Goal: Task Accomplishment & Management: Manage account settings

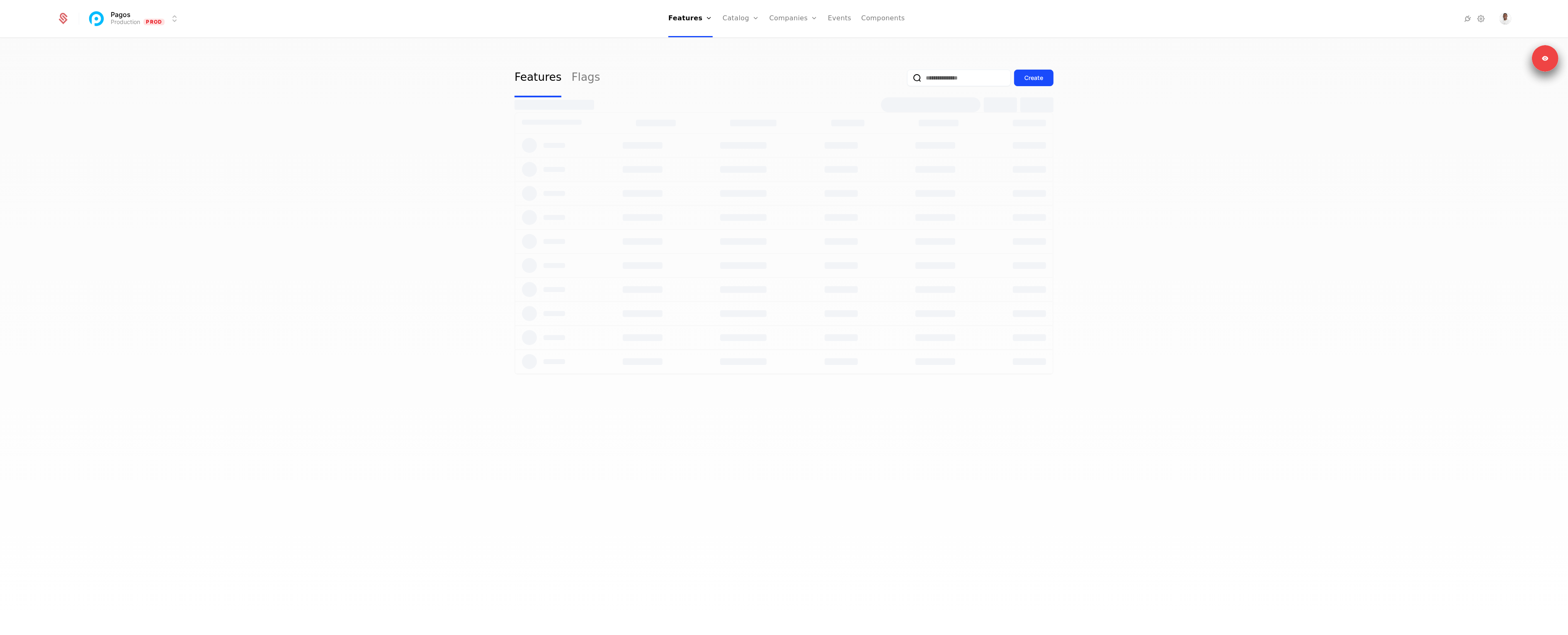
select select "**"
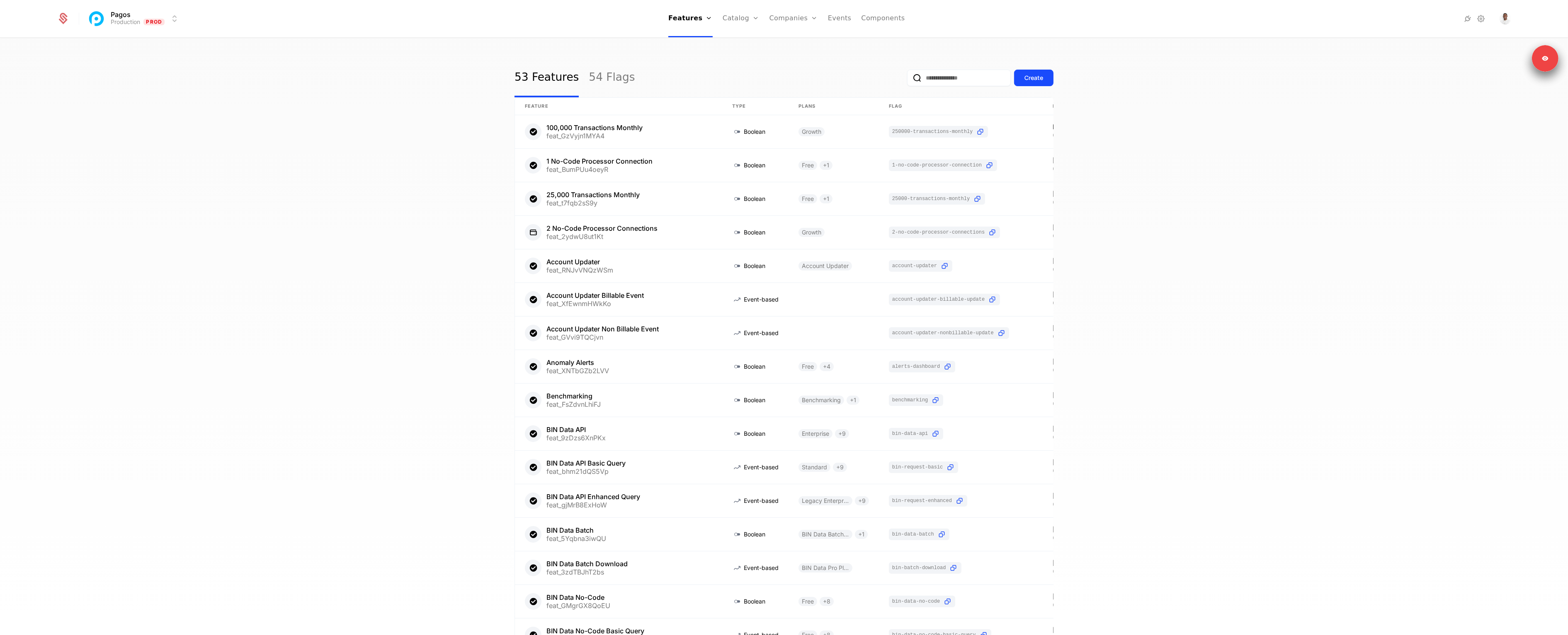
click at [169, 18] on html "Pagos Production Prod Features Features Flags Catalog Plans Add Ons Credits Con…" at bounding box center [784, 318] width 1568 height 635
click at [135, 53] on div "Development Dev" at bounding box center [160, 59] width 140 height 16
click at [743, 44] on link "Plans" at bounding box center [755, 40] width 43 height 7
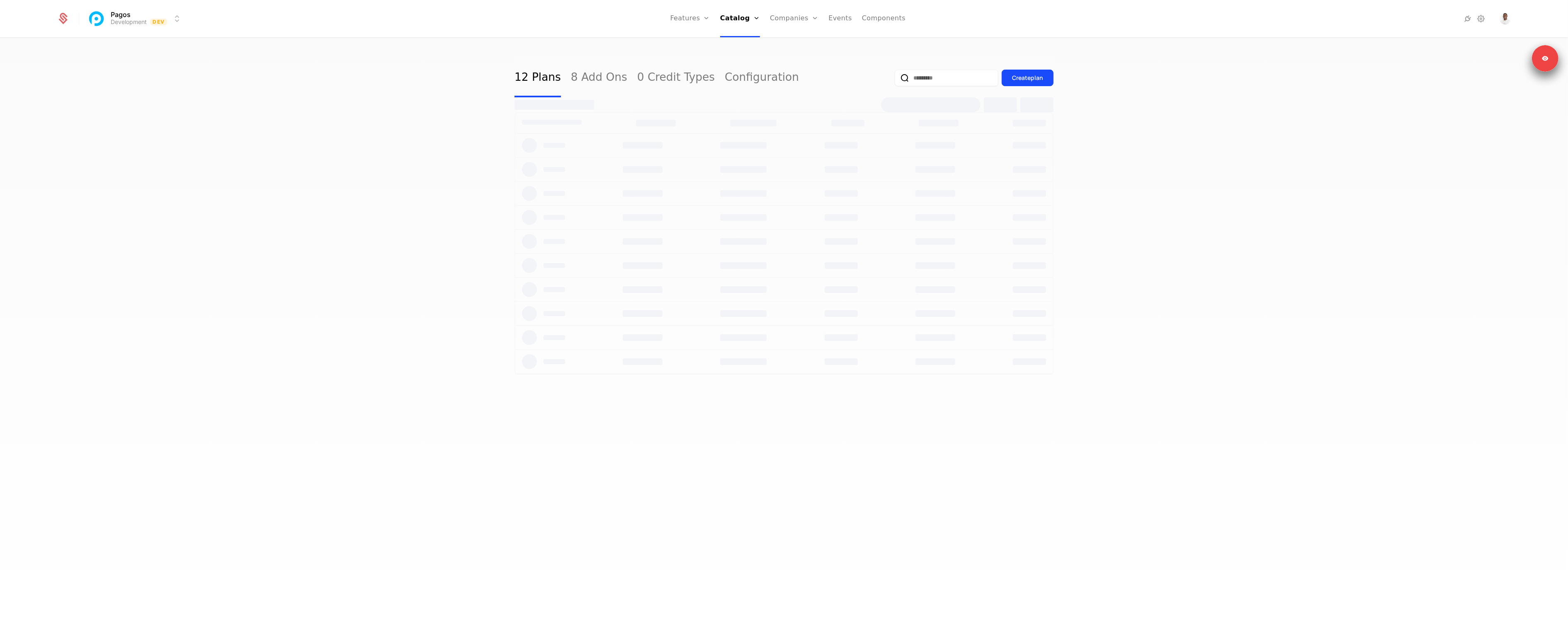
select select "**"
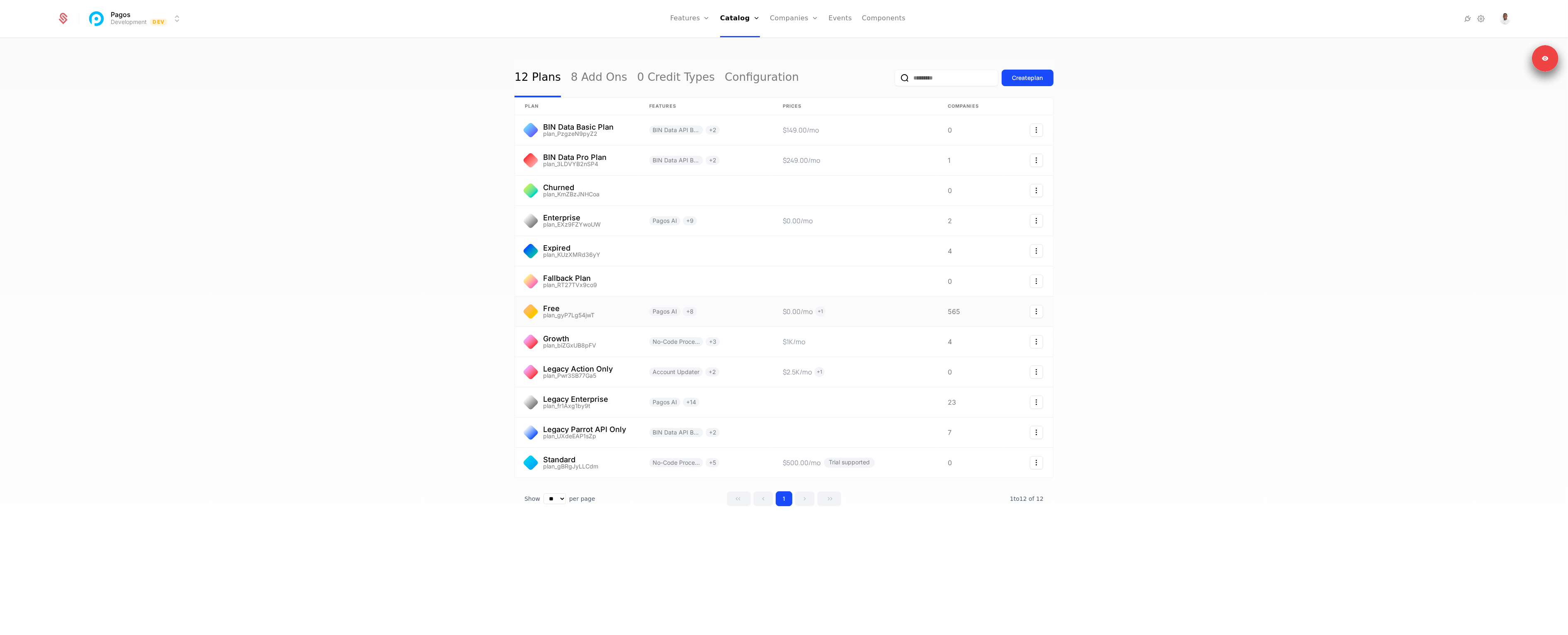
click at [532, 319] on link at bounding box center [577, 311] width 124 height 30
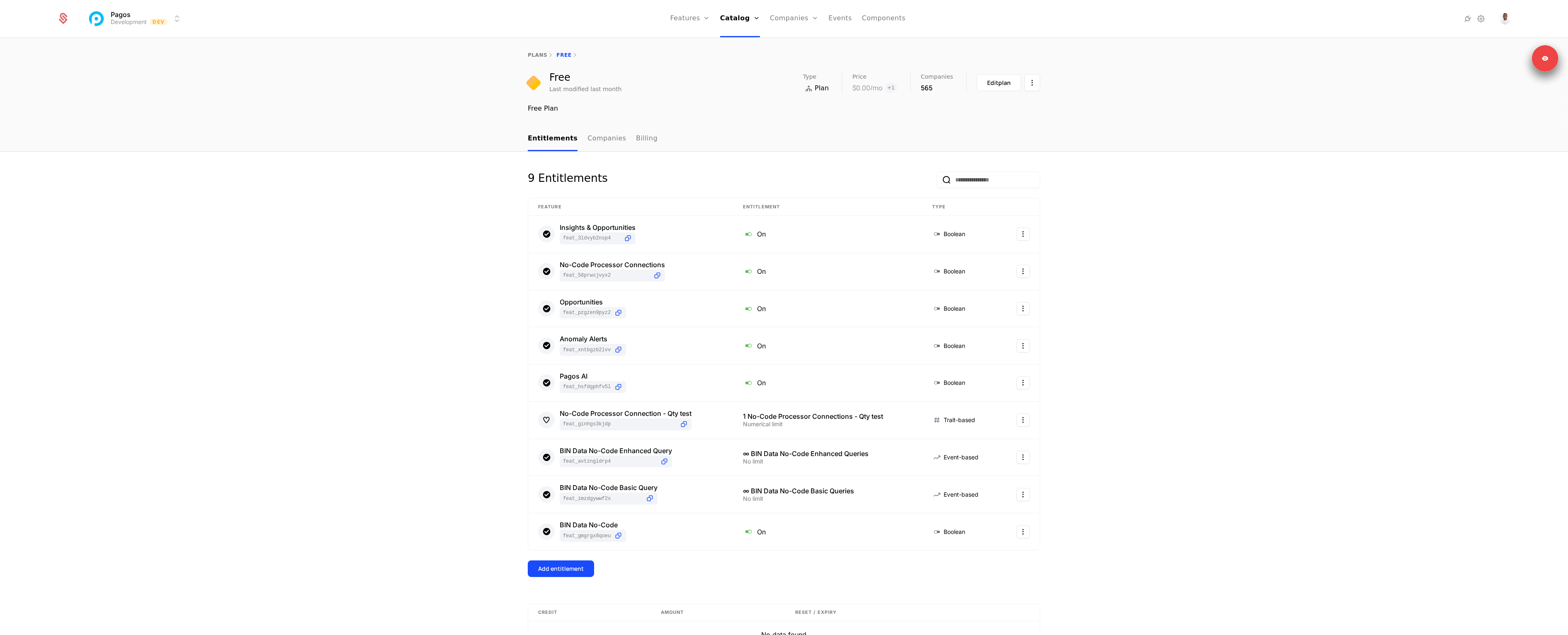
click at [1297, 354] on div "9 Entitlements Feature Entitlement Type Insights & Opportunities feat_3LDVYB2nS…" at bounding box center [784, 423] width 1568 height 543
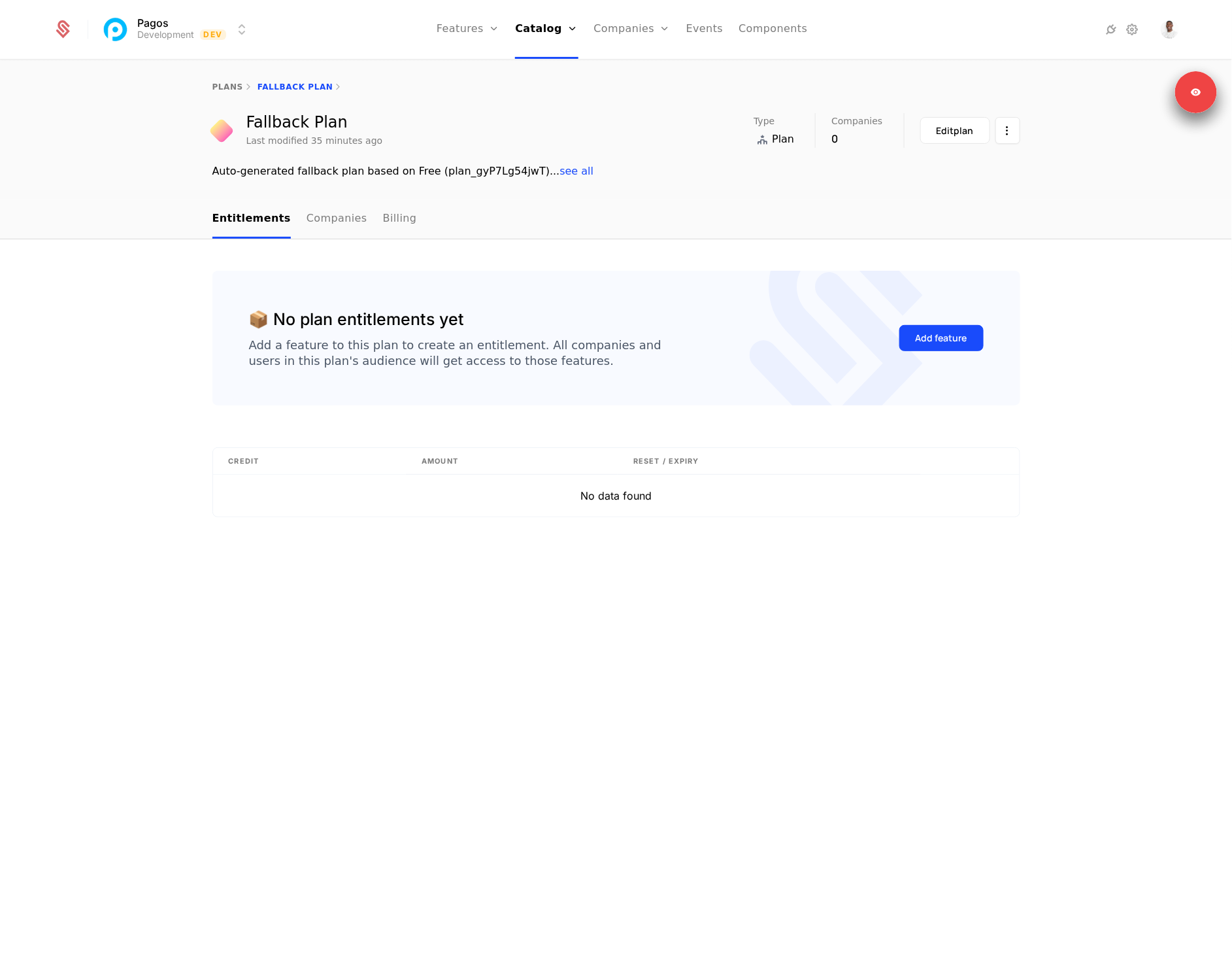
click at [944, 328] on button "Add feature" at bounding box center [941, 338] width 84 height 26
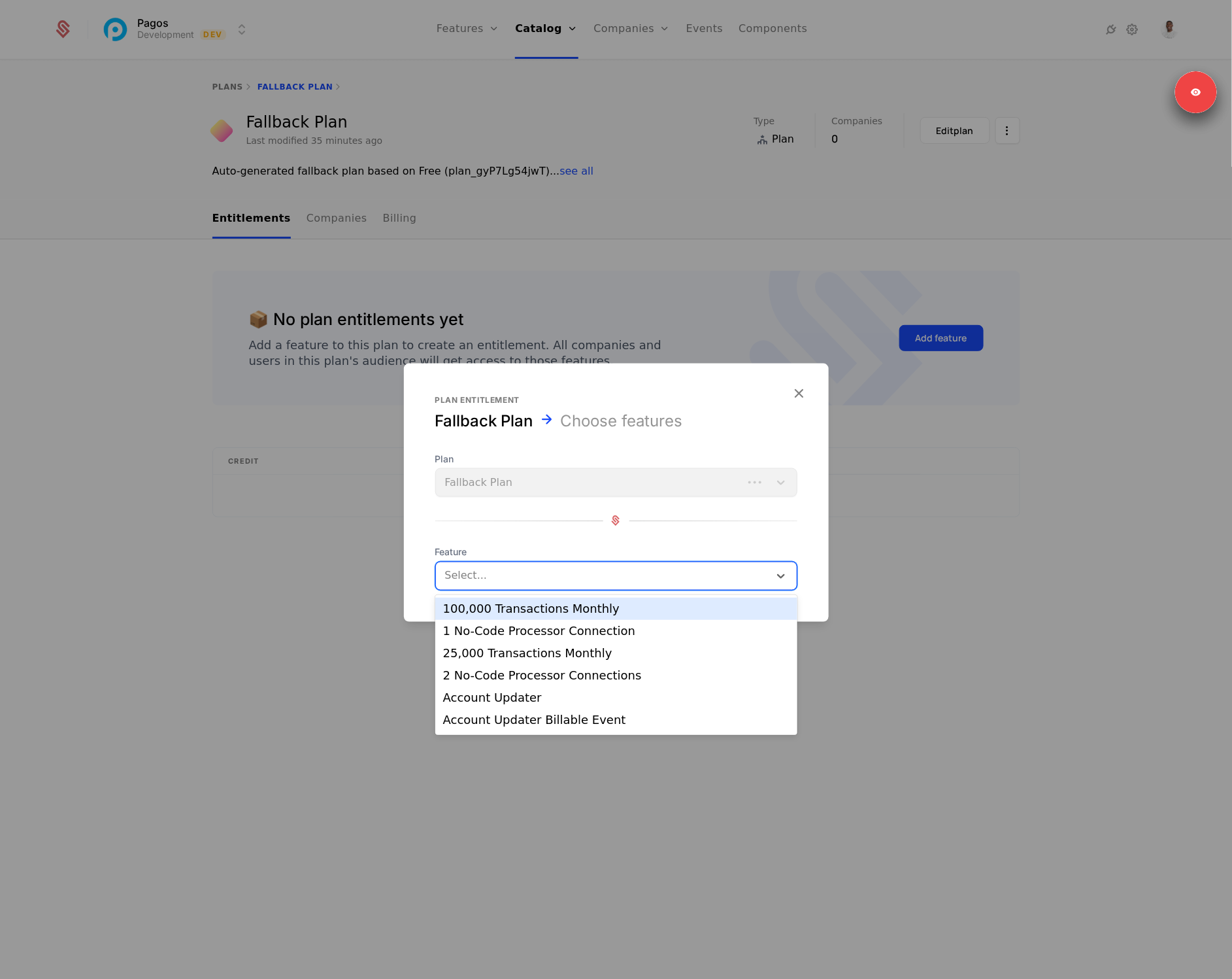
click at [511, 585] on div "Select..." at bounding box center [616, 575] width 362 height 29
type input "*"
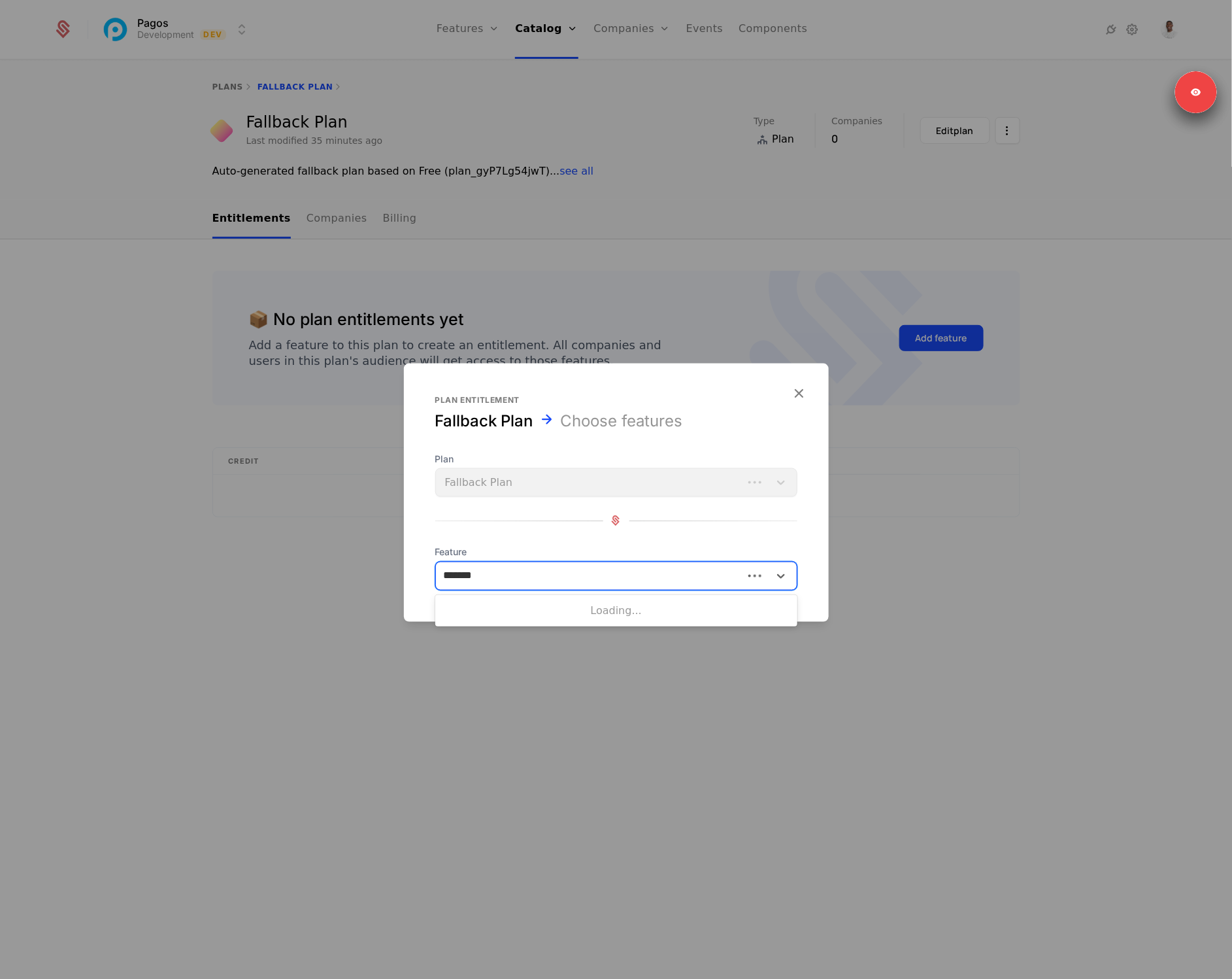
type input "********"
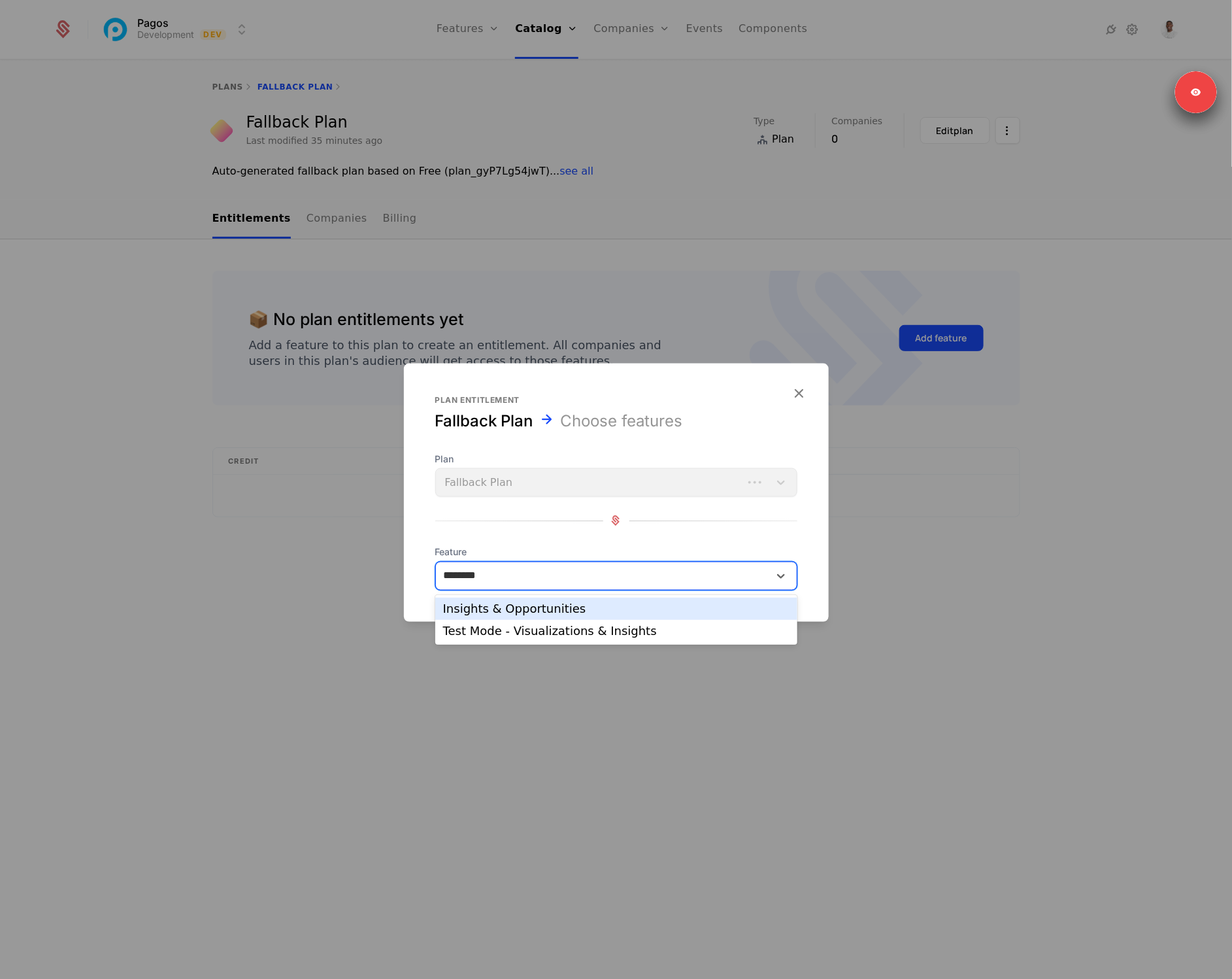
click at [545, 609] on div "Insights & Opportunities" at bounding box center [616, 609] width 346 height 12
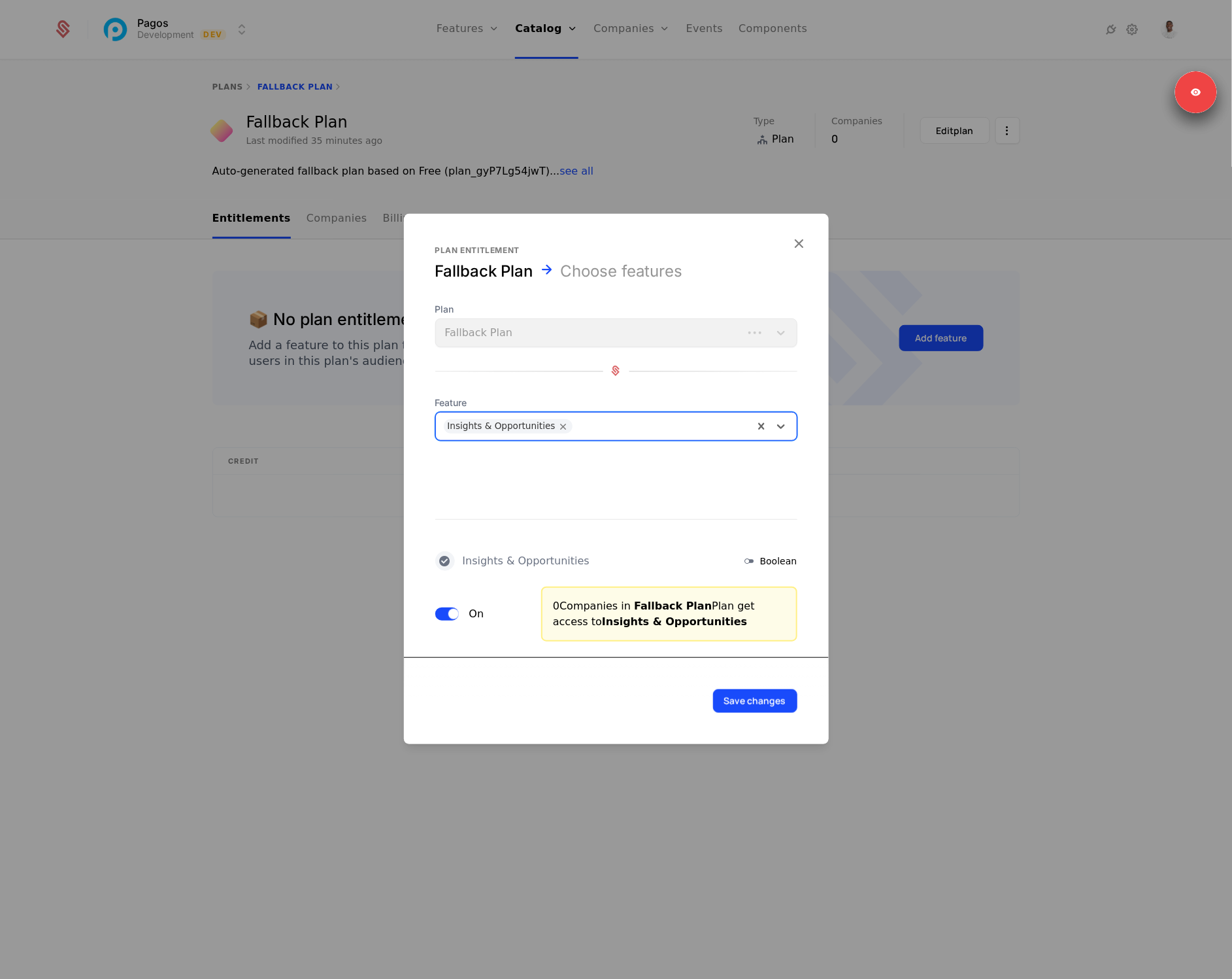
click at [758, 704] on button "Save changes" at bounding box center [755, 700] width 84 height 24
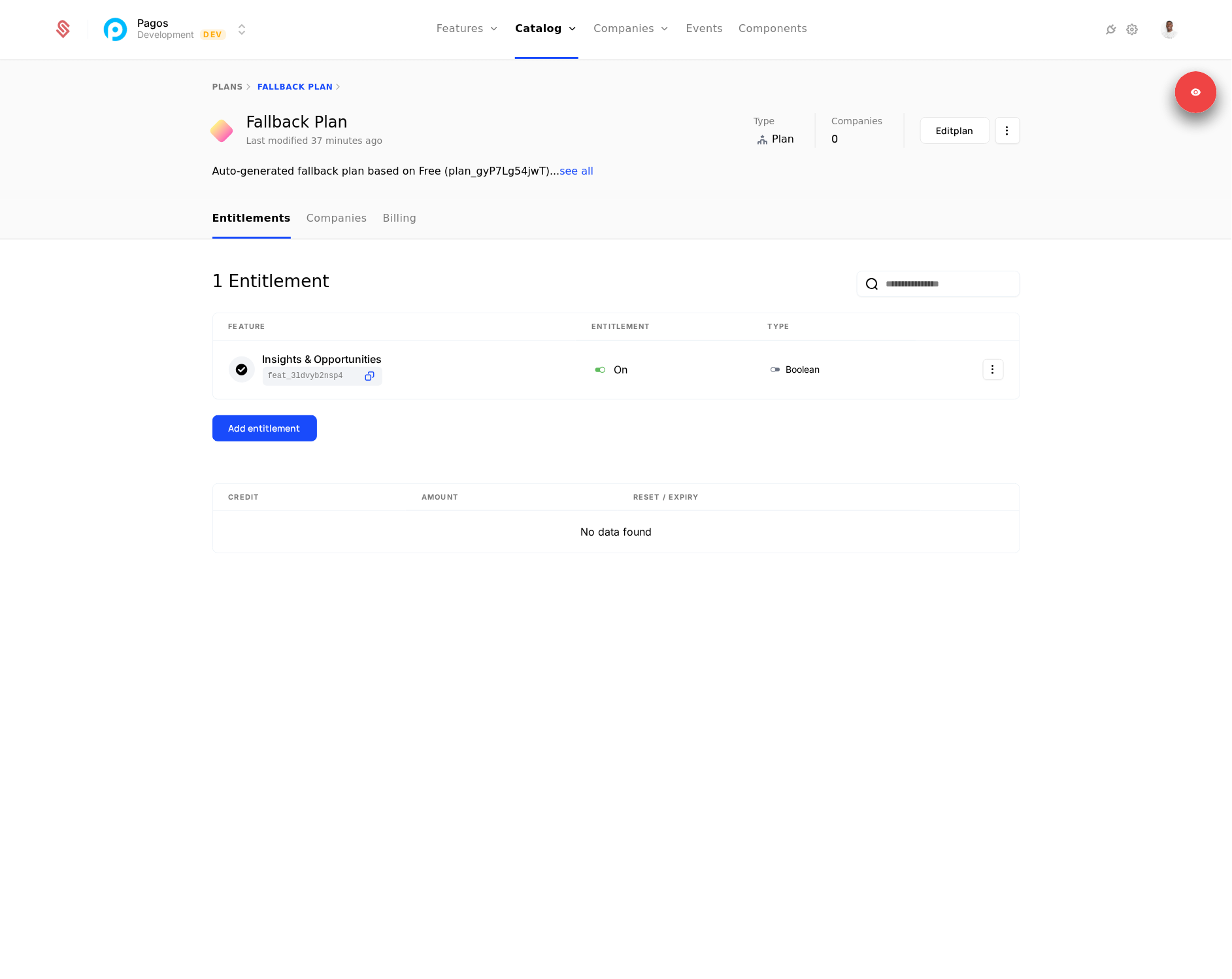
click at [140, 394] on div "1 Entitlement Feature Entitlement Type Insights & Opportunities feat_3LDVYB2nSP…" at bounding box center [616, 609] width 1232 height 740
click at [296, 425] on div "Add entitlement" at bounding box center [264, 428] width 72 height 13
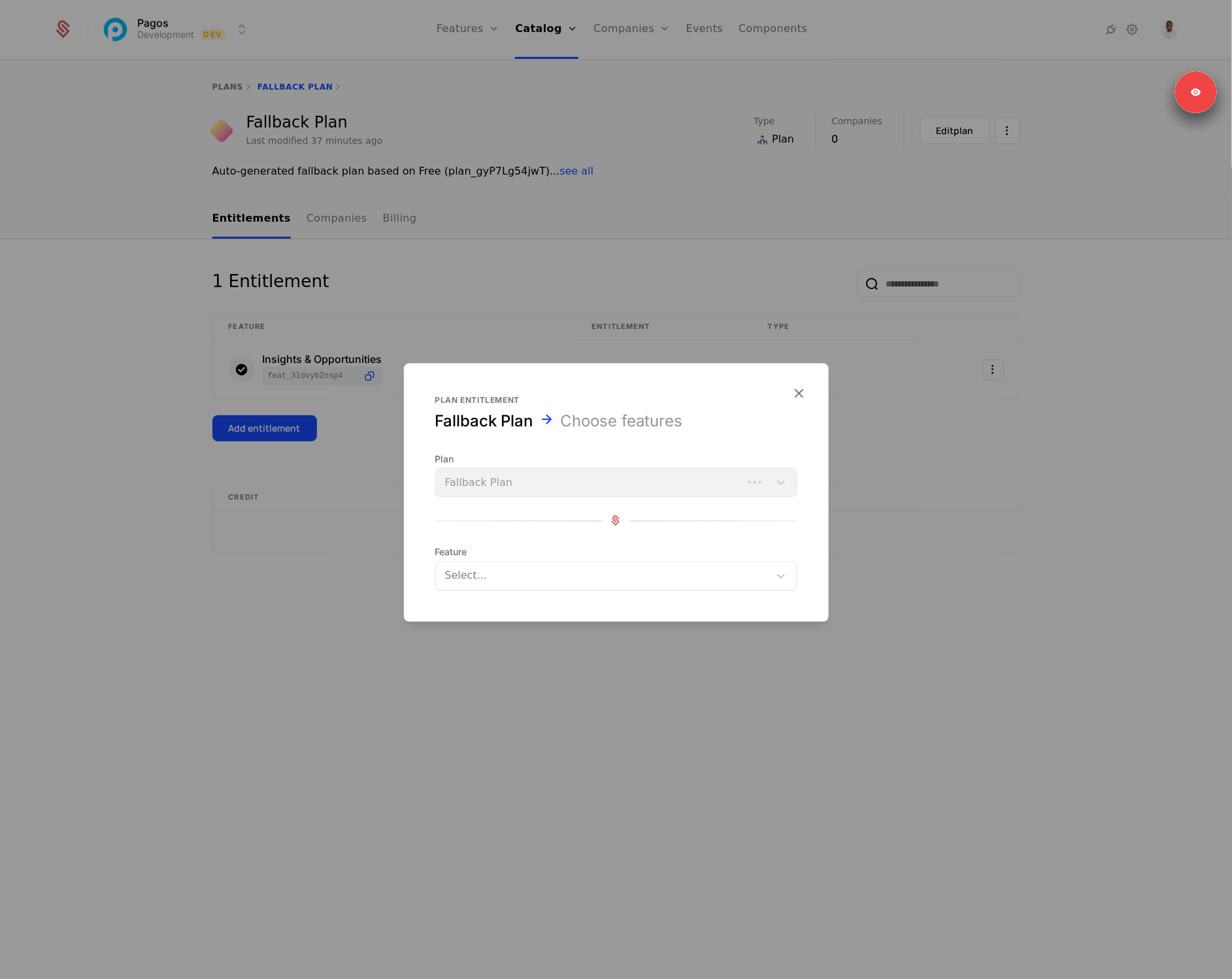
click at [514, 582] on div at bounding box center [602, 575] width 318 height 18
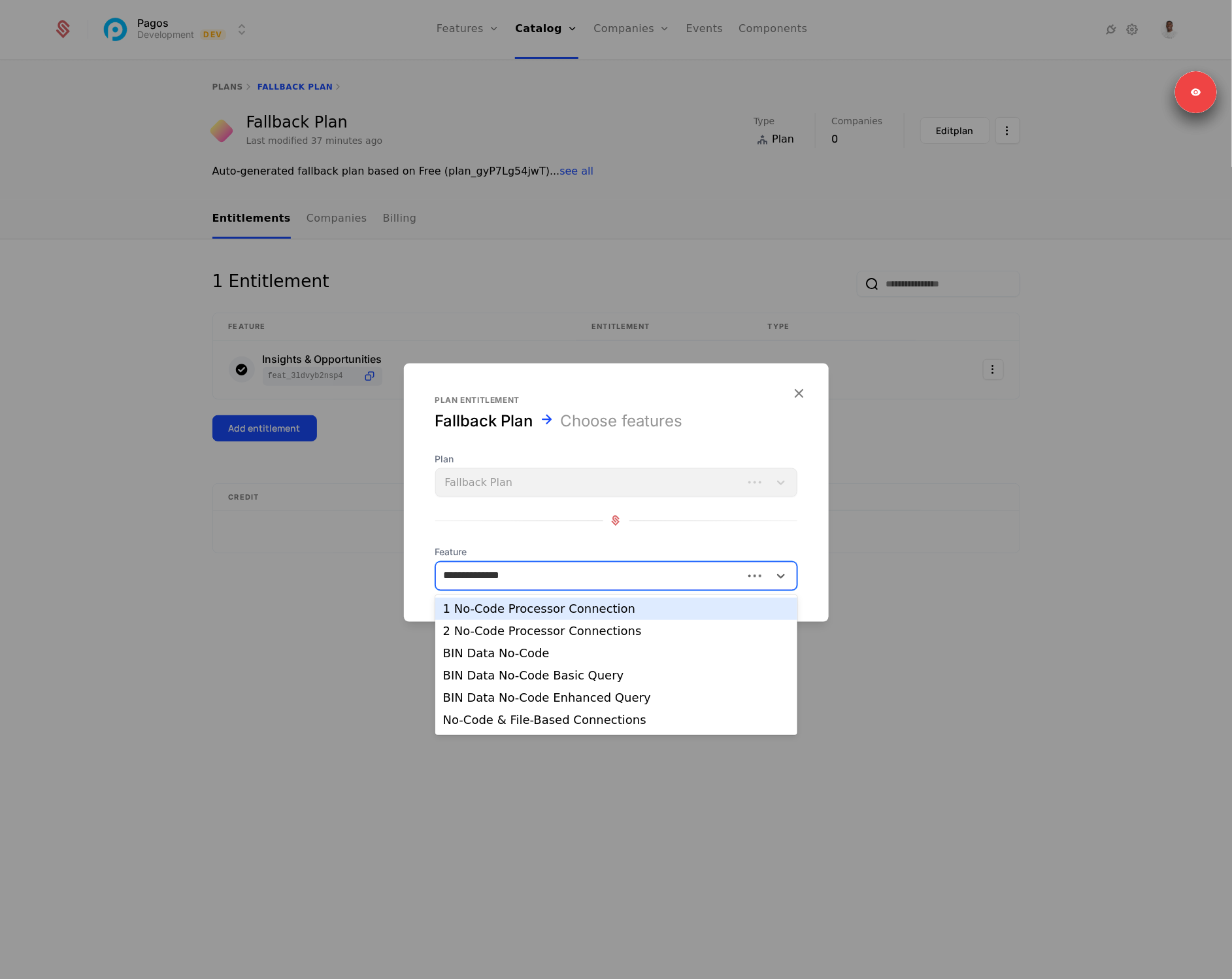
type input "**********"
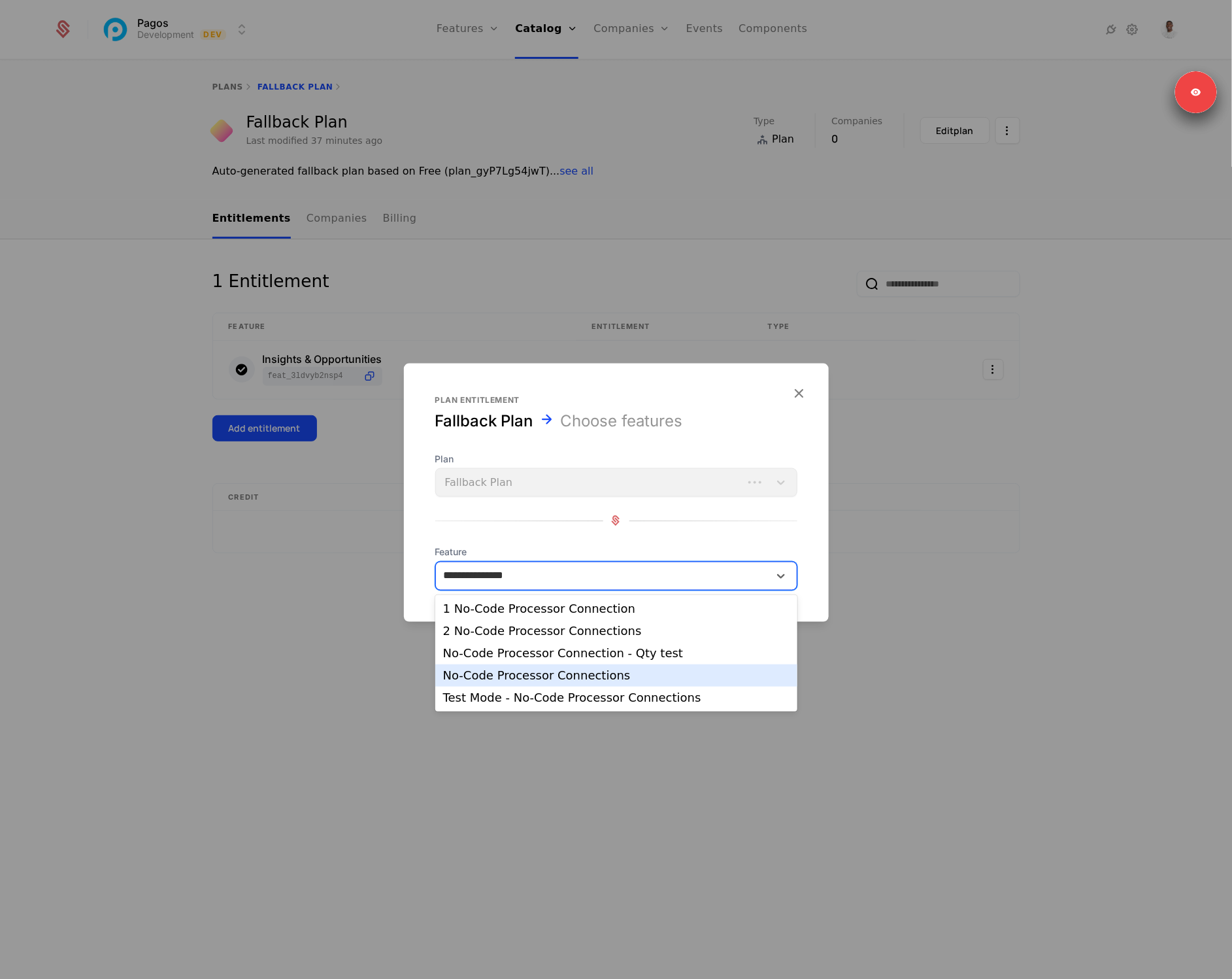
click at [600, 669] on div "No-Code Processor Connections" at bounding box center [616, 675] width 346 height 12
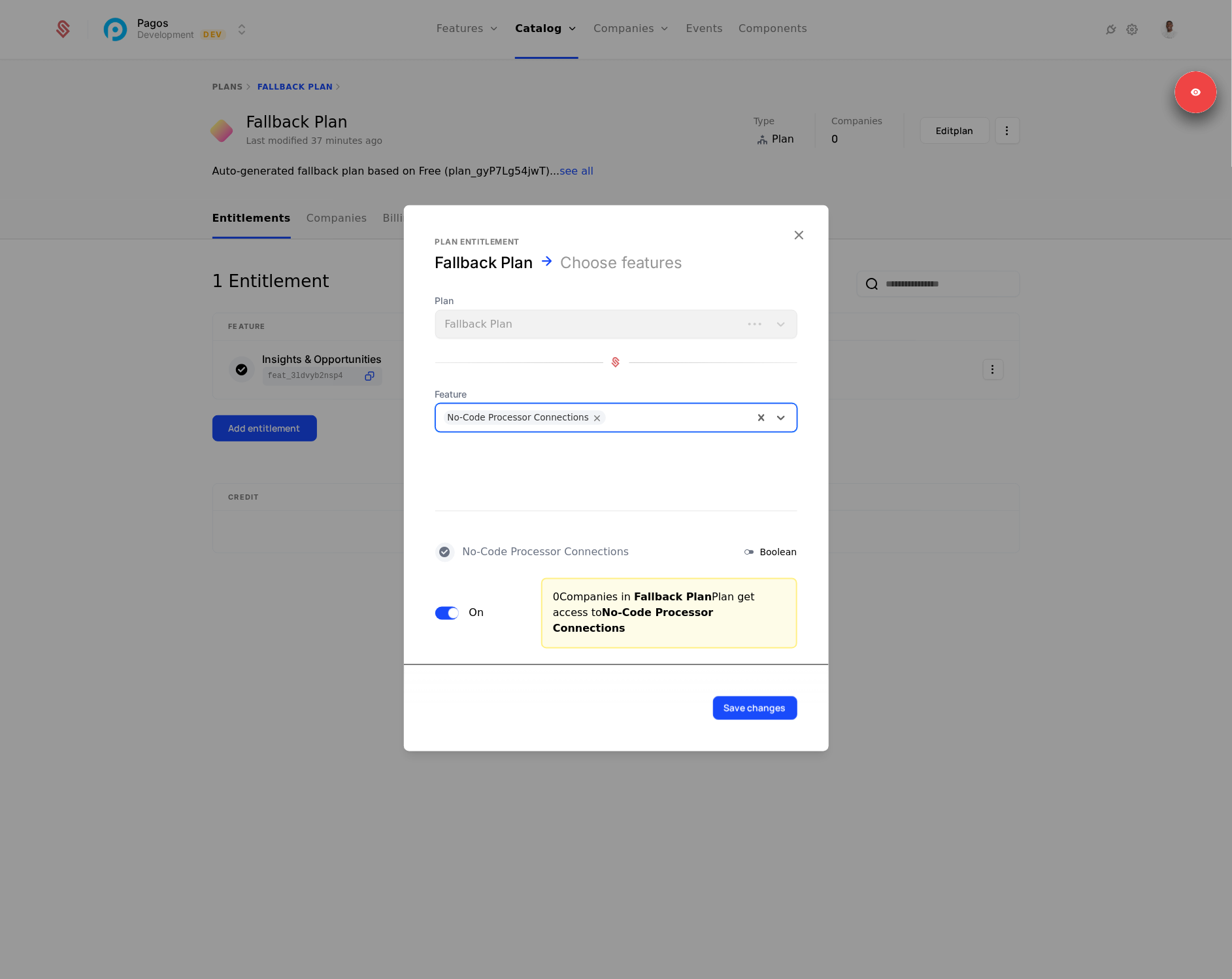
click at [737, 696] on button "Save changes" at bounding box center [755, 707] width 84 height 24
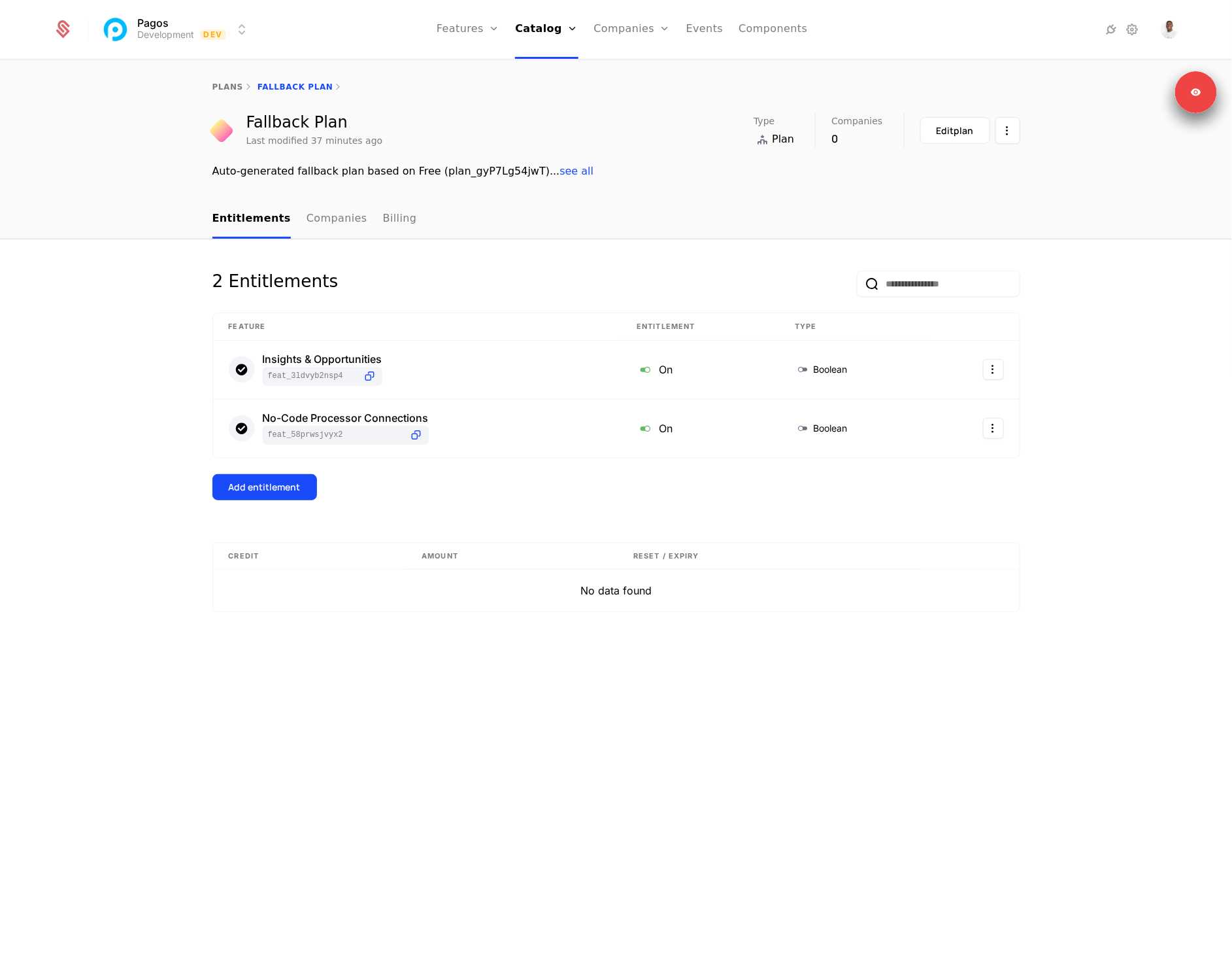
click at [266, 479] on button "Add entitlement" at bounding box center [264, 487] width 105 height 26
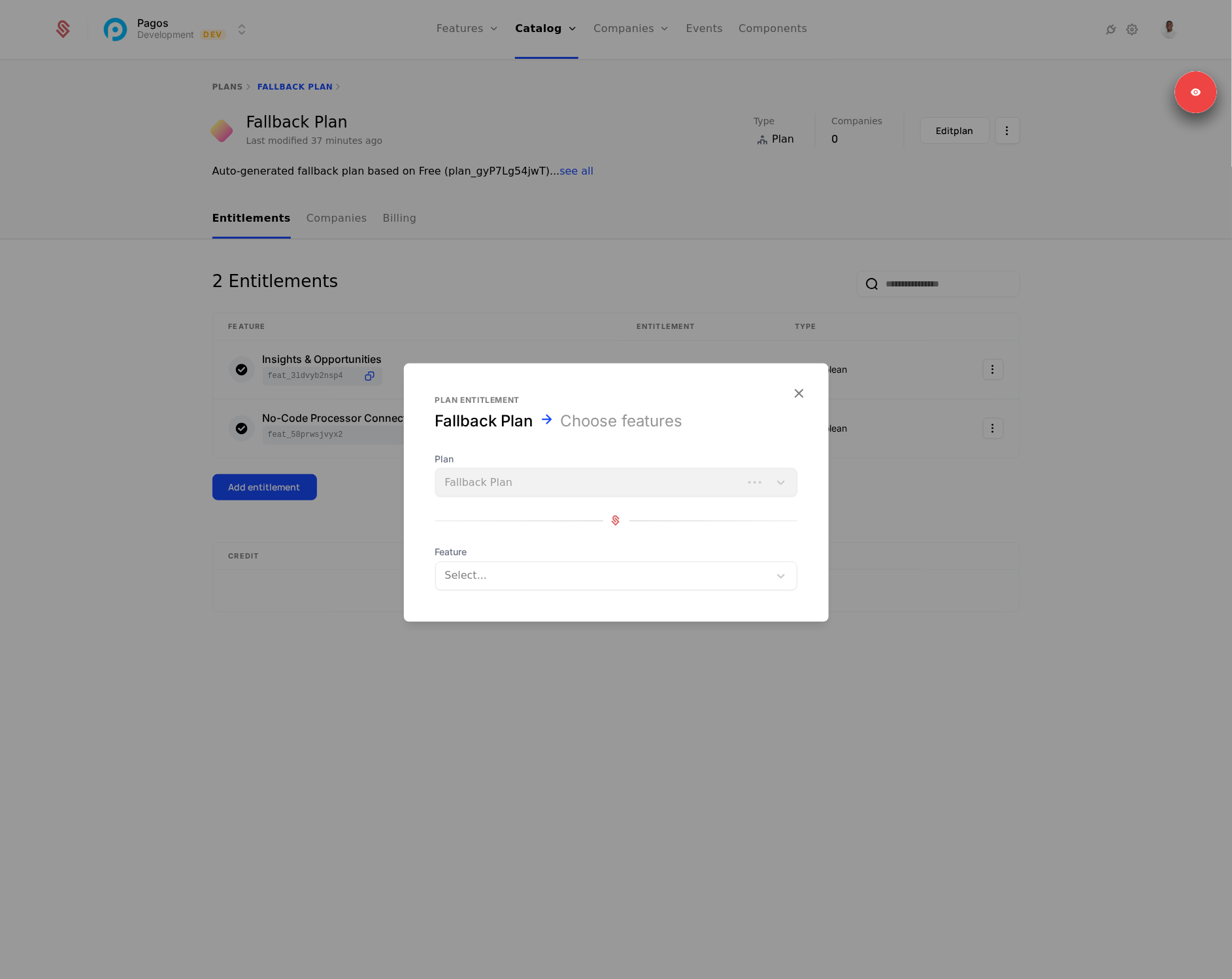
click at [512, 569] on div at bounding box center [602, 575] width 318 height 18
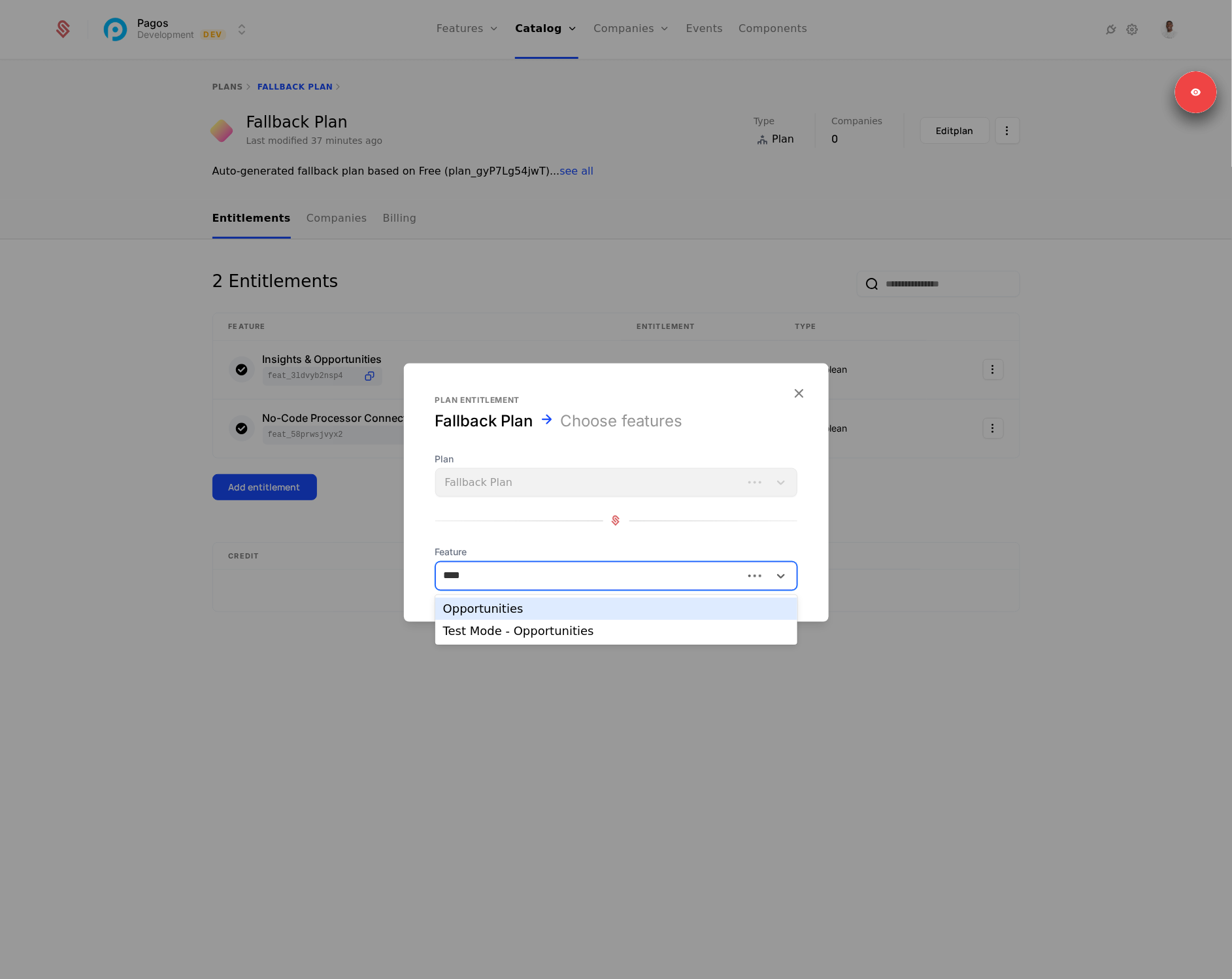
type input "*****"
click at [508, 603] on div "Opportunities" at bounding box center [616, 609] width 346 height 12
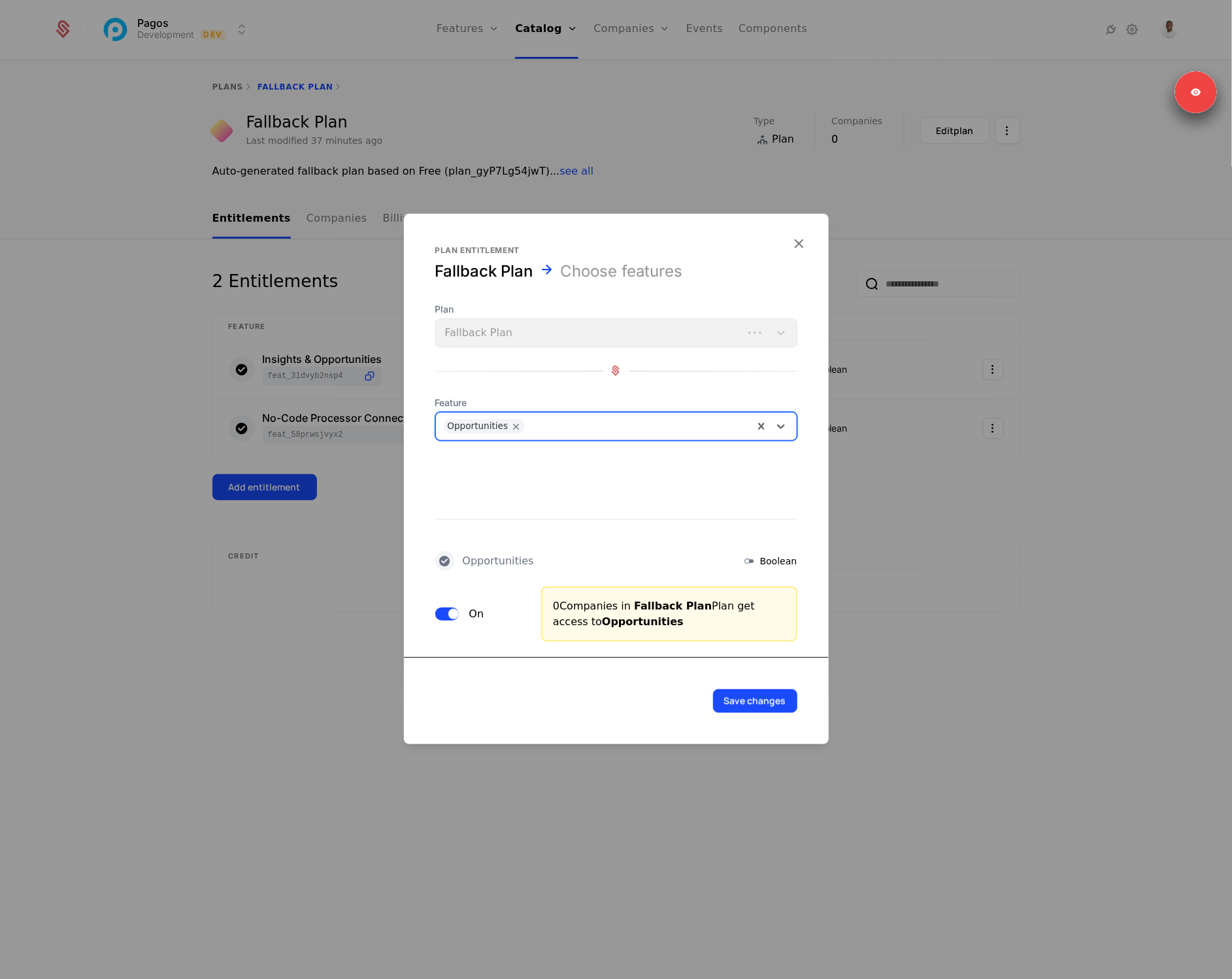
click at [745, 698] on button "Save changes" at bounding box center [755, 700] width 84 height 24
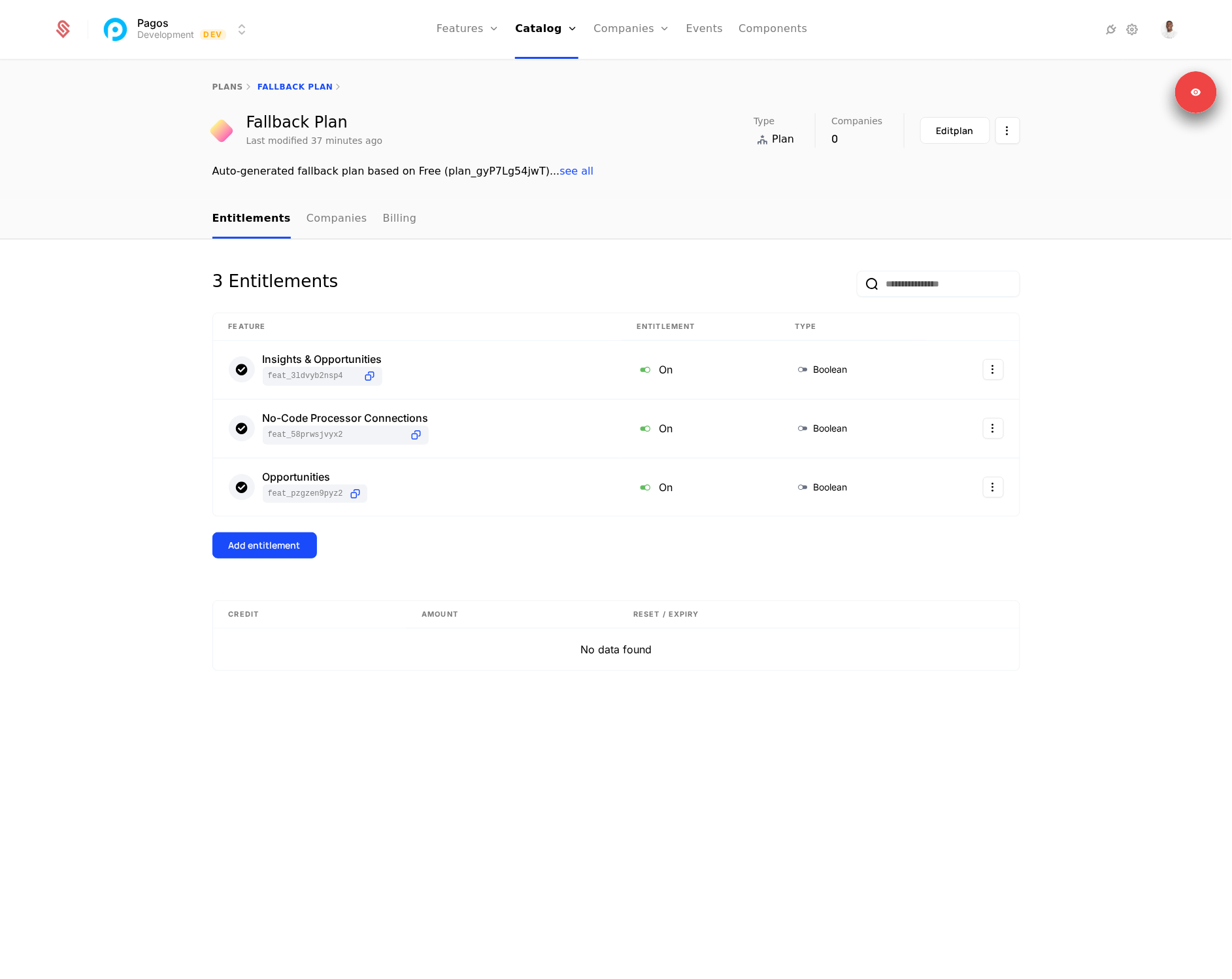
click at [273, 540] on div "Add entitlement" at bounding box center [264, 545] width 72 height 13
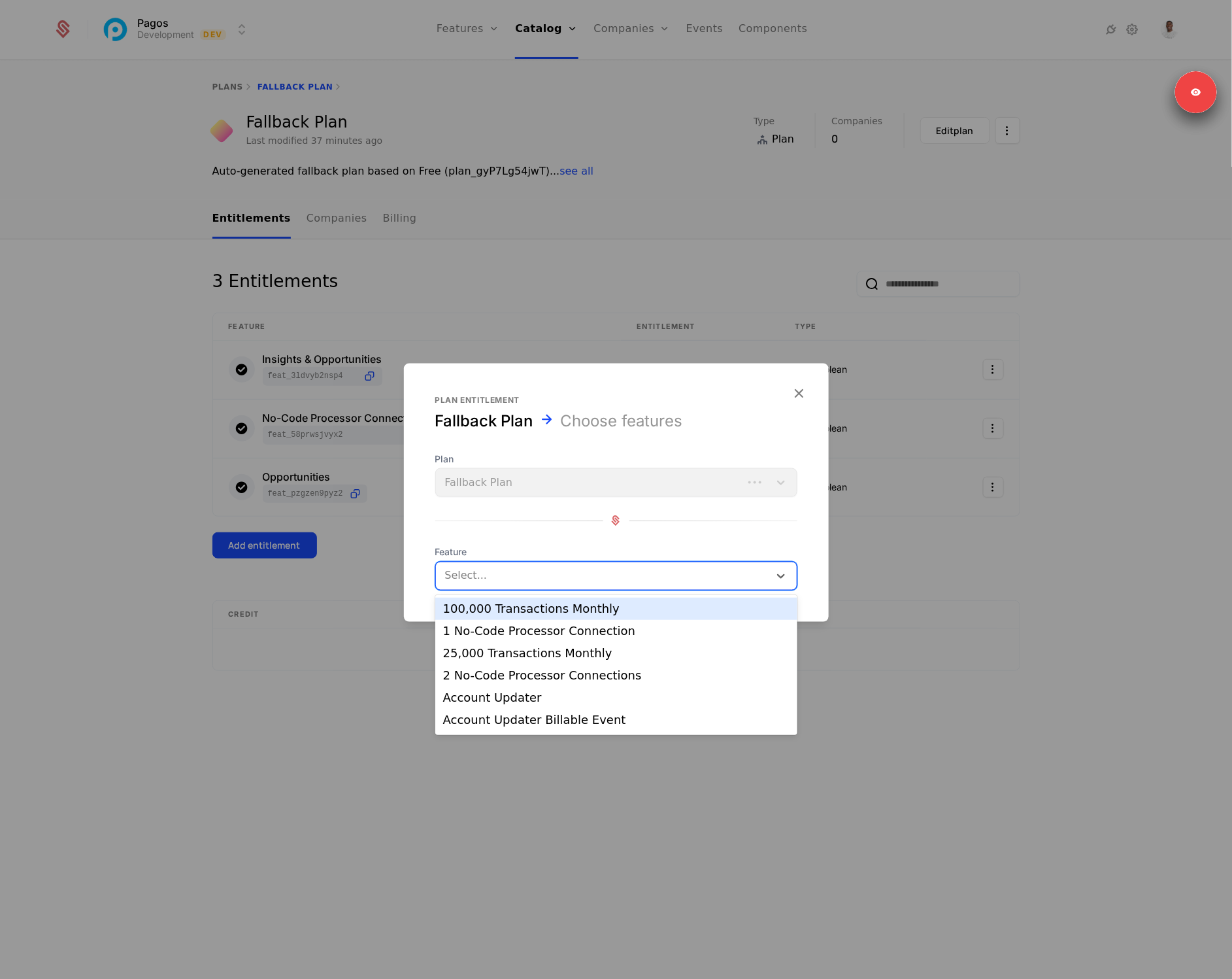
click at [509, 585] on div "Select..." at bounding box center [616, 575] width 362 height 29
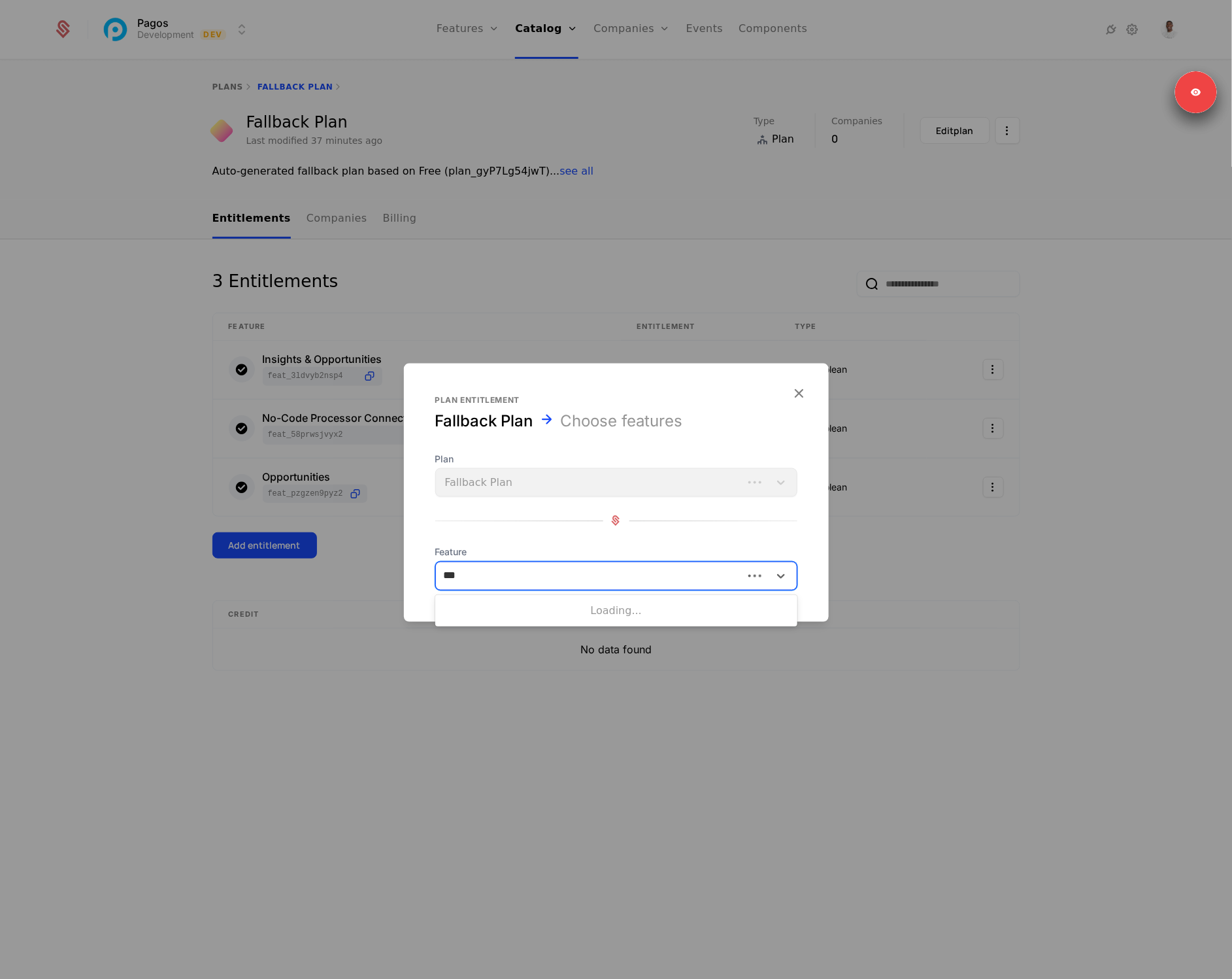
type input "****"
click at [530, 610] on div "Anomaly Alerts" at bounding box center [616, 609] width 346 height 12
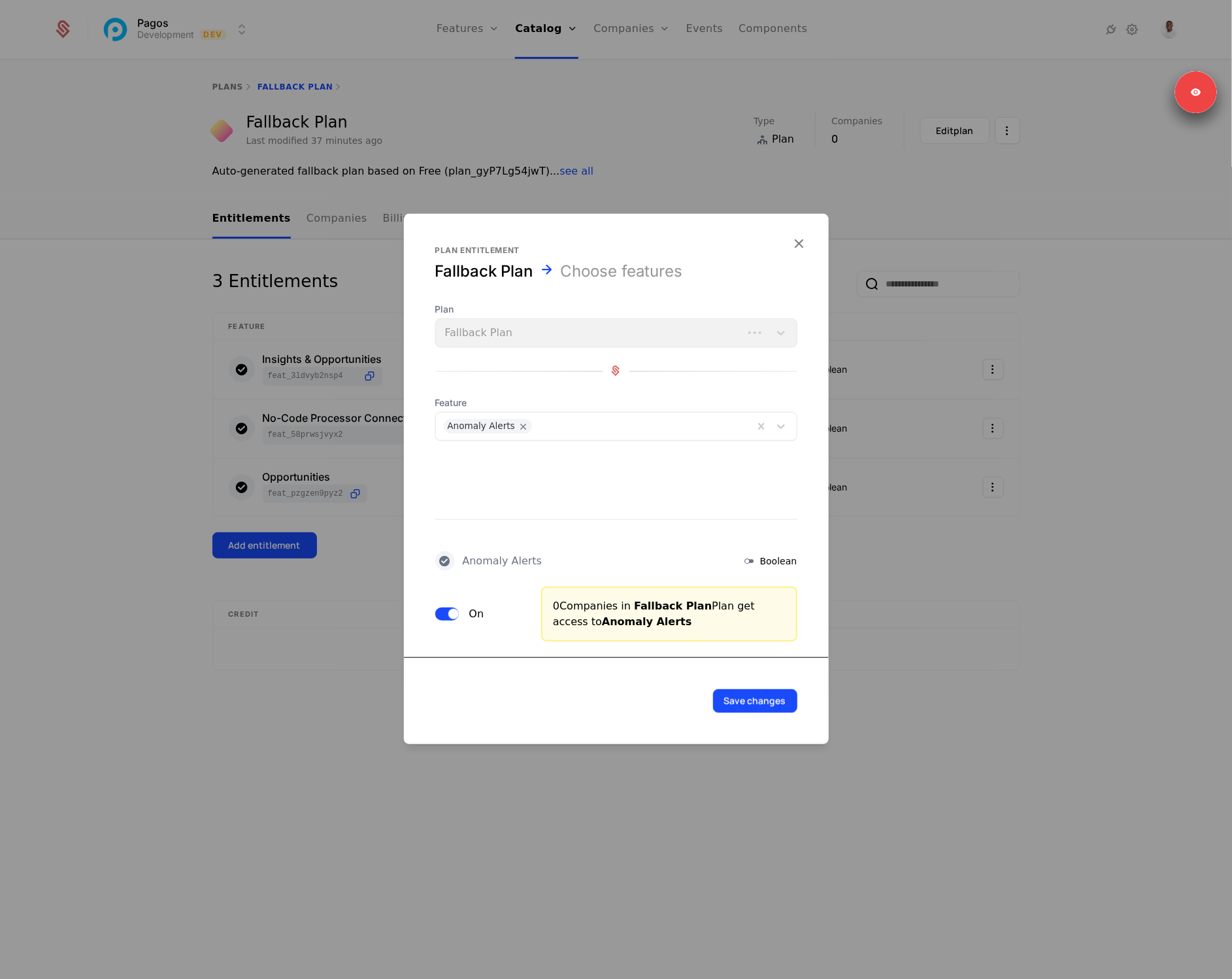
click at [762, 692] on button "Save changes" at bounding box center [755, 700] width 84 height 24
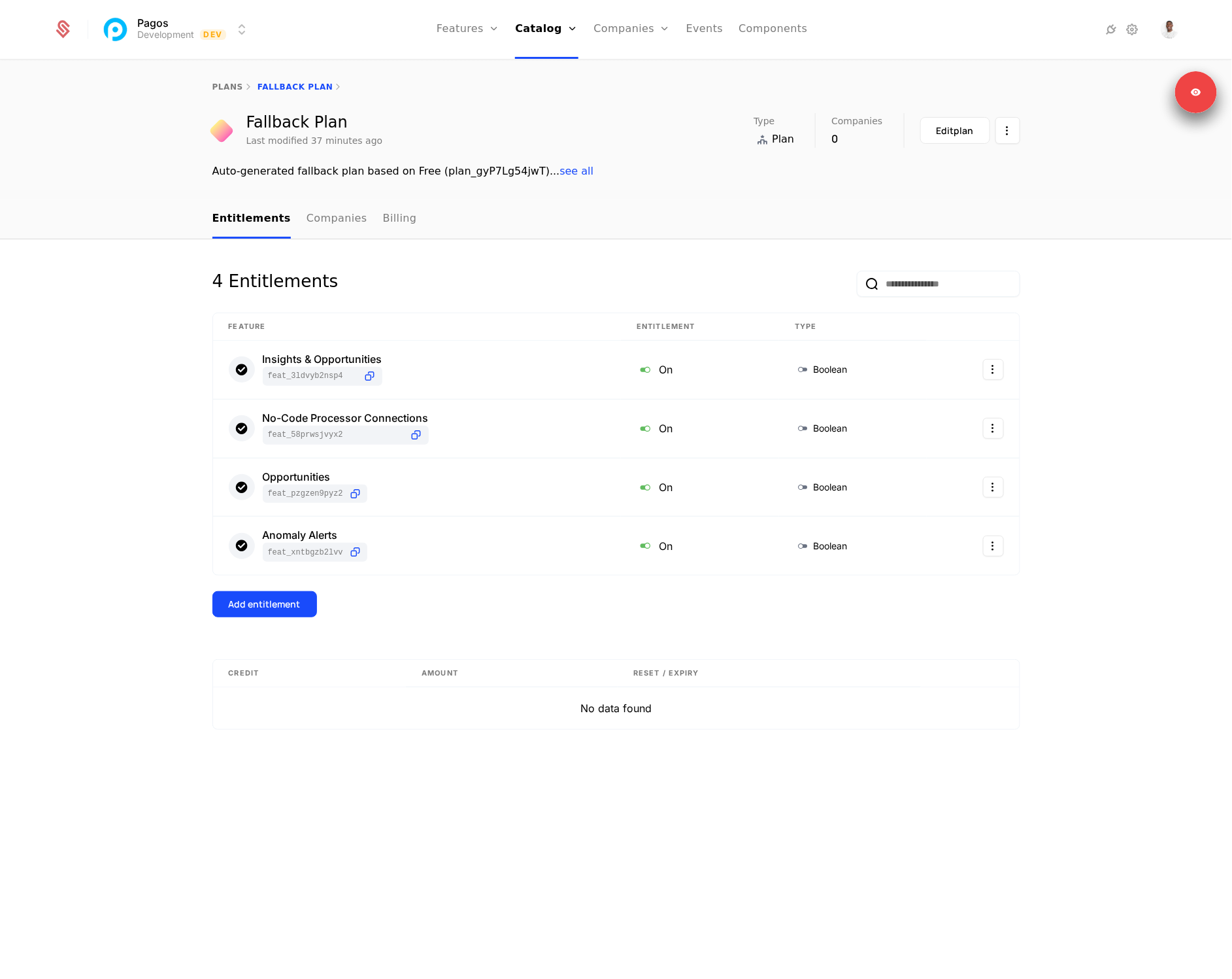
click at [273, 609] on div "Add entitlement" at bounding box center [264, 605] width 72 height 13
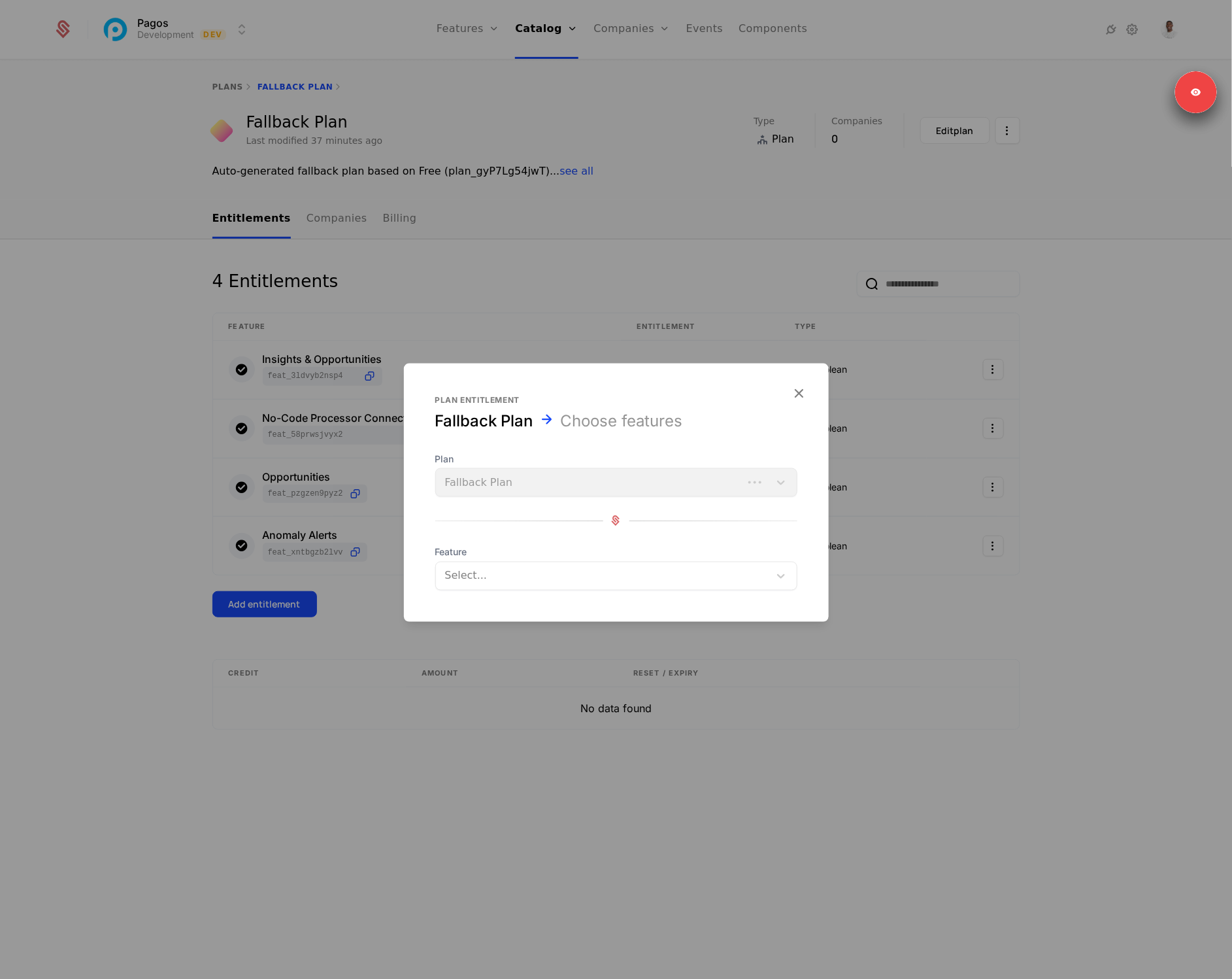
click at [632, 576] on div at bounding box center [602, 575] width 318 height 18
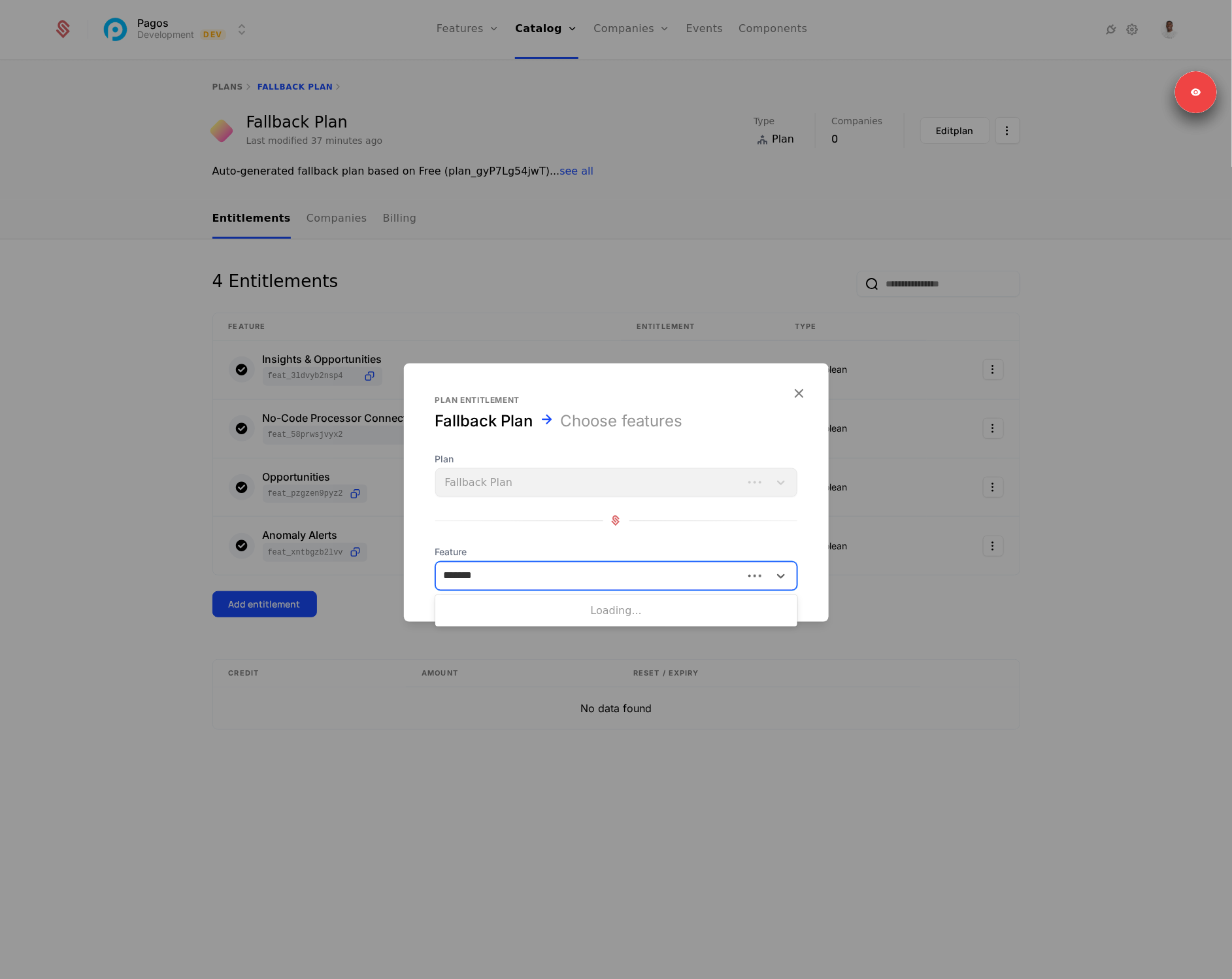
type input "********"
click at [649, 605] on div "Pagos AI" at bounding box center [616, 609] width 346 height 12
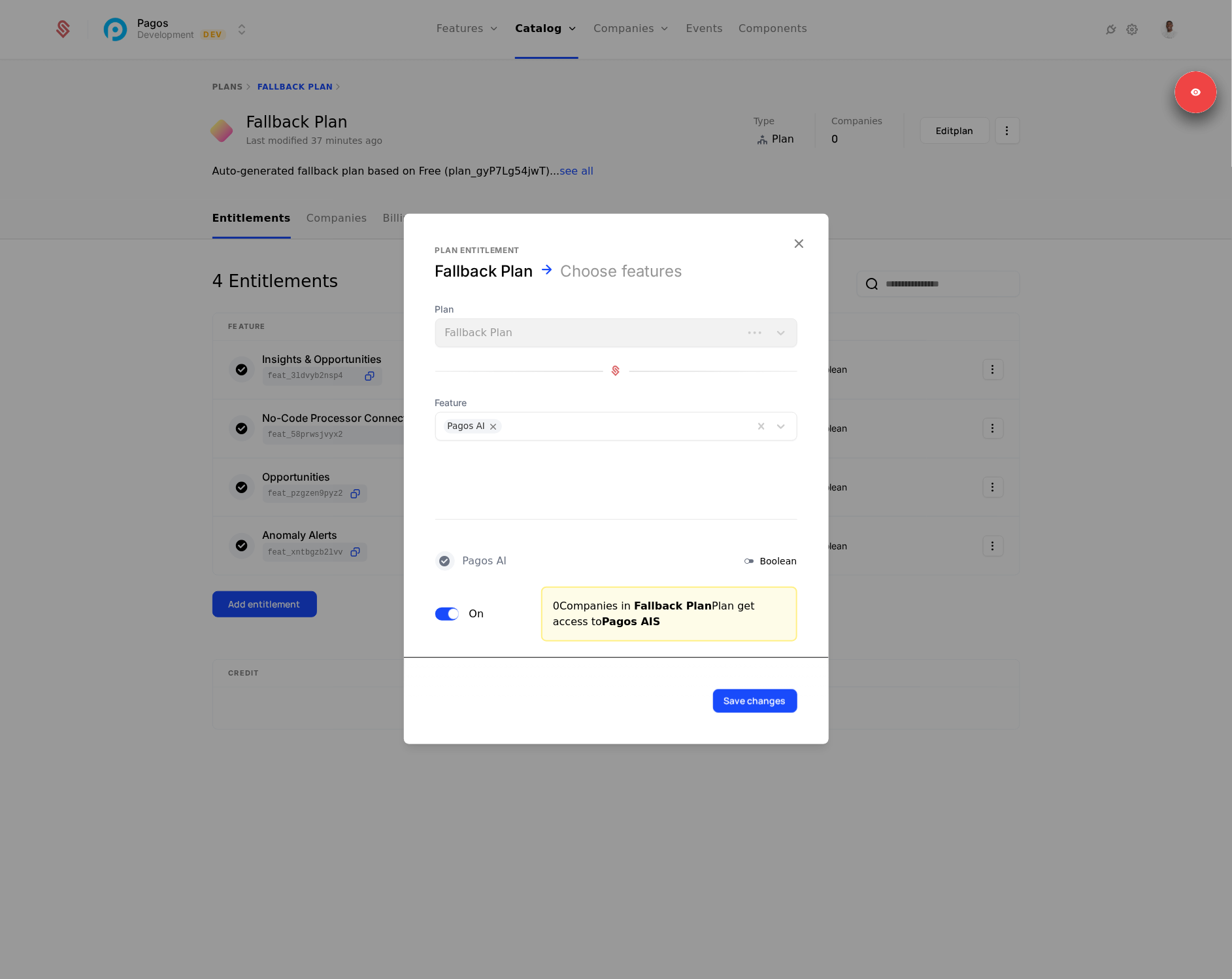
click at [746, 711] on div "Save changes" at bounding box center [616, 700] width 425 height 87
click at [776, 704] on button "Save changes" at bounding box center [755, 700] width 84 height 24
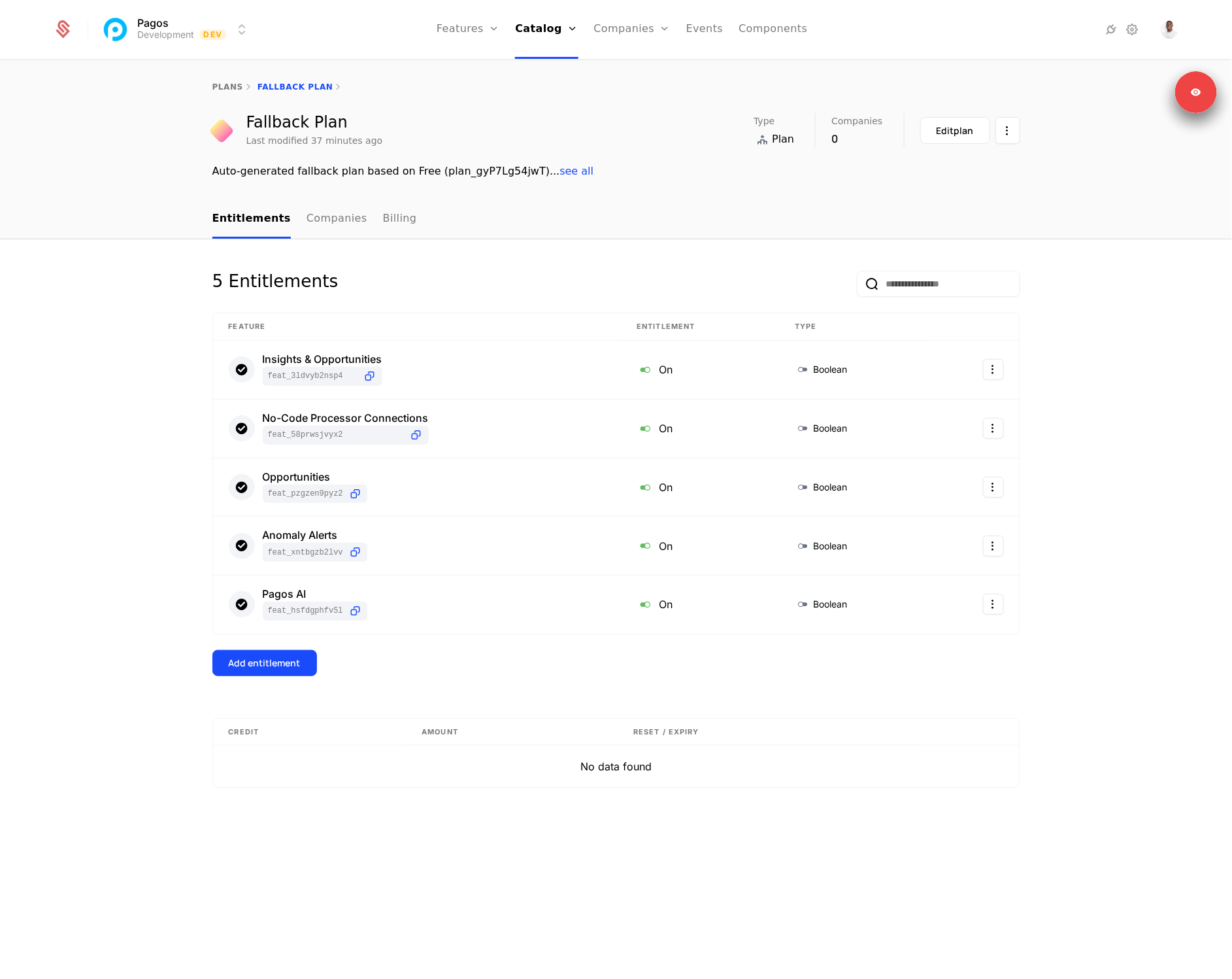
click at [309, 650] on button "Add entitlement" at bounding box center [264, 662] width 105 height 26
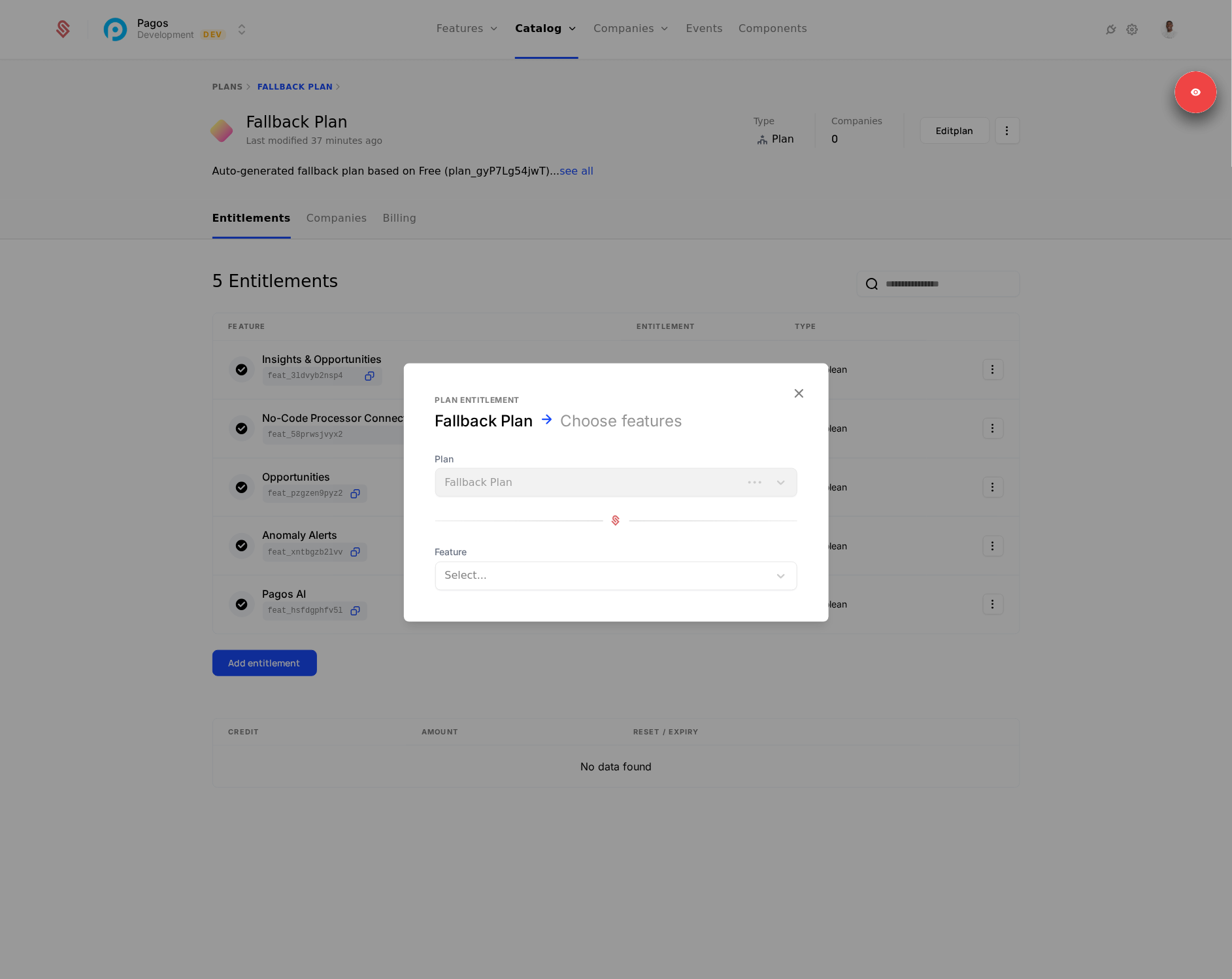
click at [659, 577] on div at bounding box center [602, 575] width 318 height 18
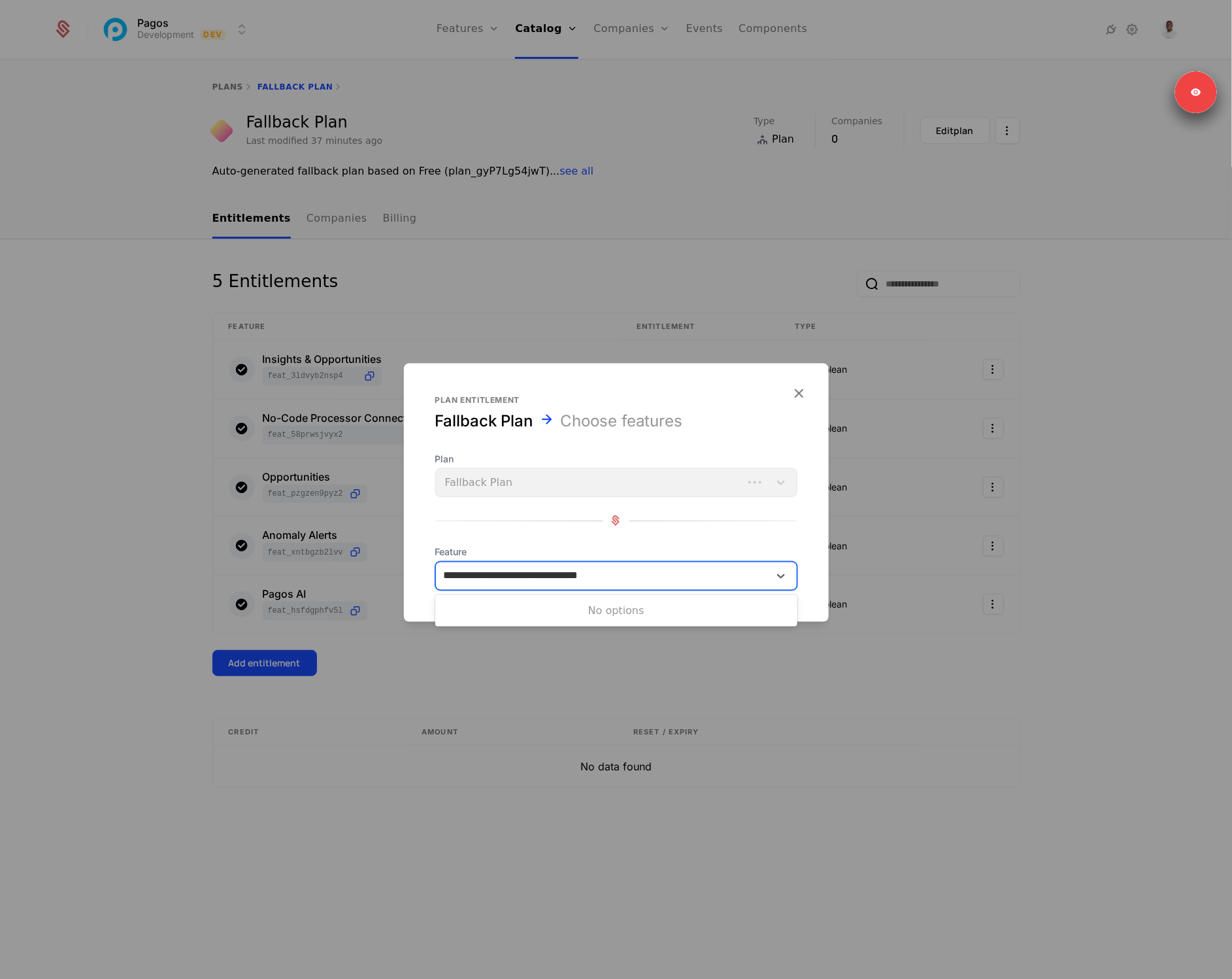
click at [511, 577] on input "**********" at bounding box center [537, 575] width 188 height 15
type input "**********"
click at [519, 613] on div "No-Code Processor Connection - Qty test" at bounding box center [616, 609] width 346 height 12
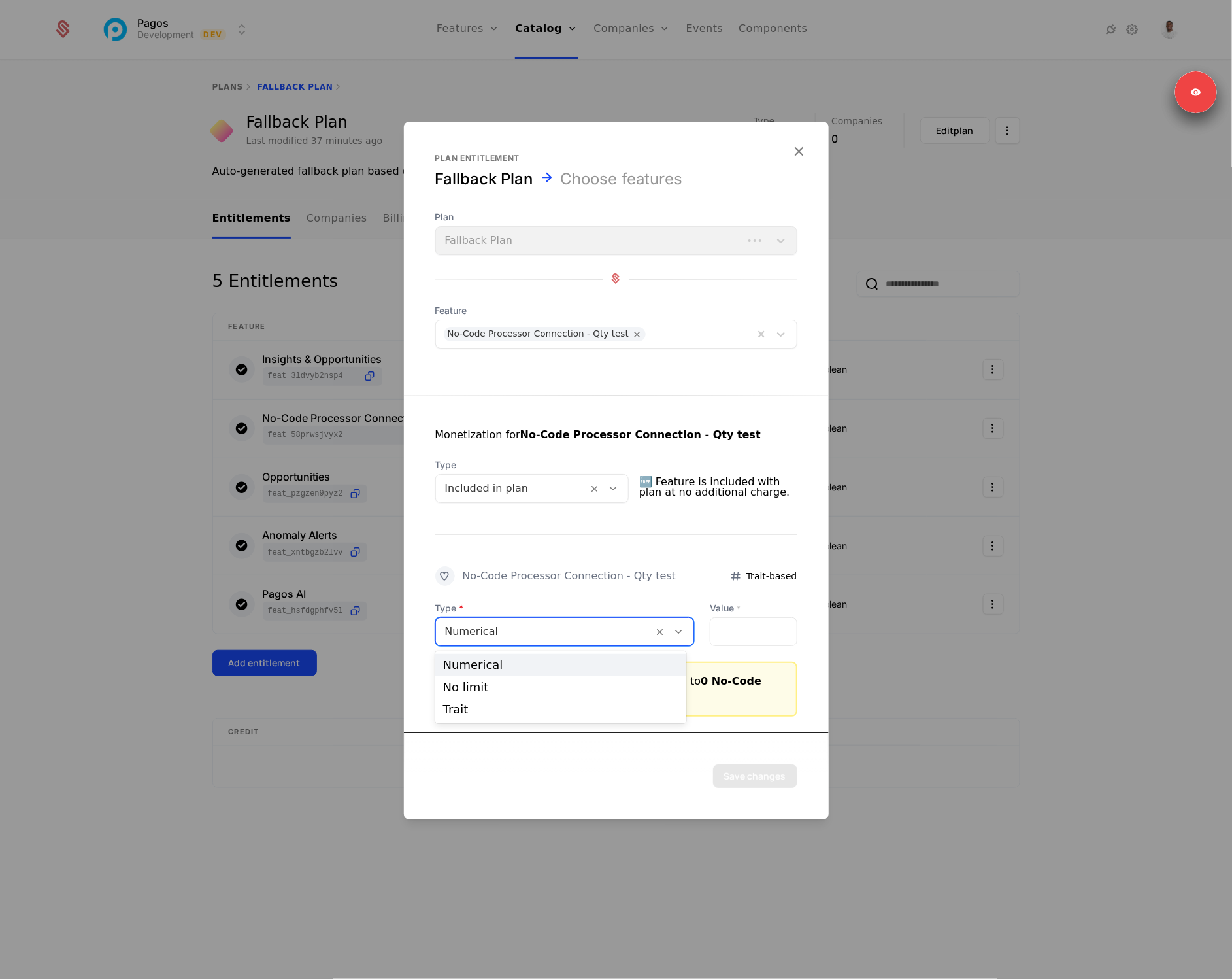
drag, startPoint x: 675, startPoint y: 628, endPoint x: 698, endPoint y: 631, distance: 23.2
click at [696, 631] on div "Type Numerical selected, 1 of 3. 3 results available. Use Up and Down to choose…" at bounding box center [616, 624] width 362 height 44
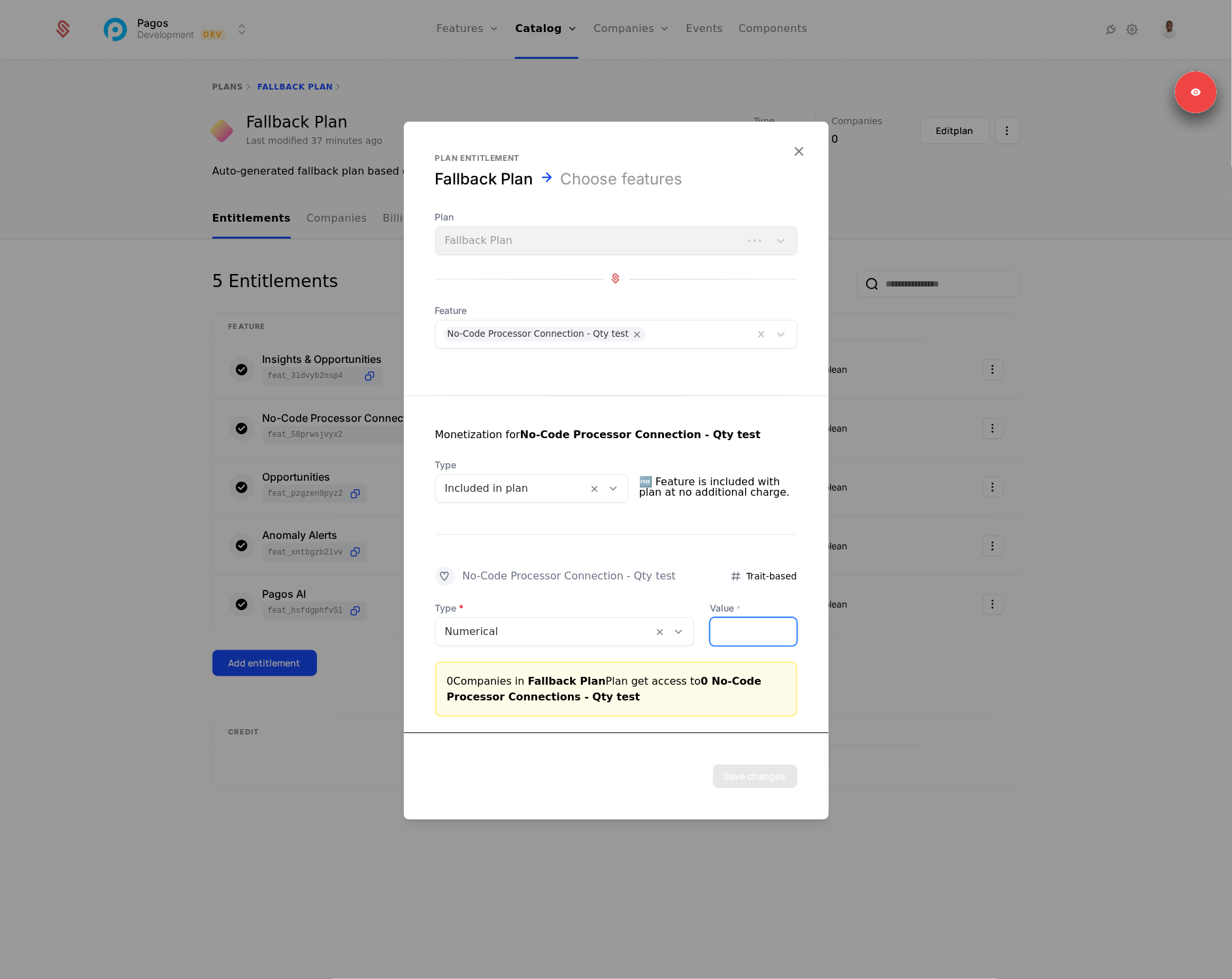
drag, startPoint x: 716, startPoint y: 631, endPoint x: 705, endPoint y: 629, distance: 11.2
click at [710, 629] on input "*" at bounding box center [752, 632] width 85 height 28
type input "*"
click at [659, 576] on div "No-Code Processor Connection - Qty test" at bounding box center [569, 576] width 214 height 11
click at [738, 776] on button "Save changes" at bounding box center [755, 776] width 84 height 24
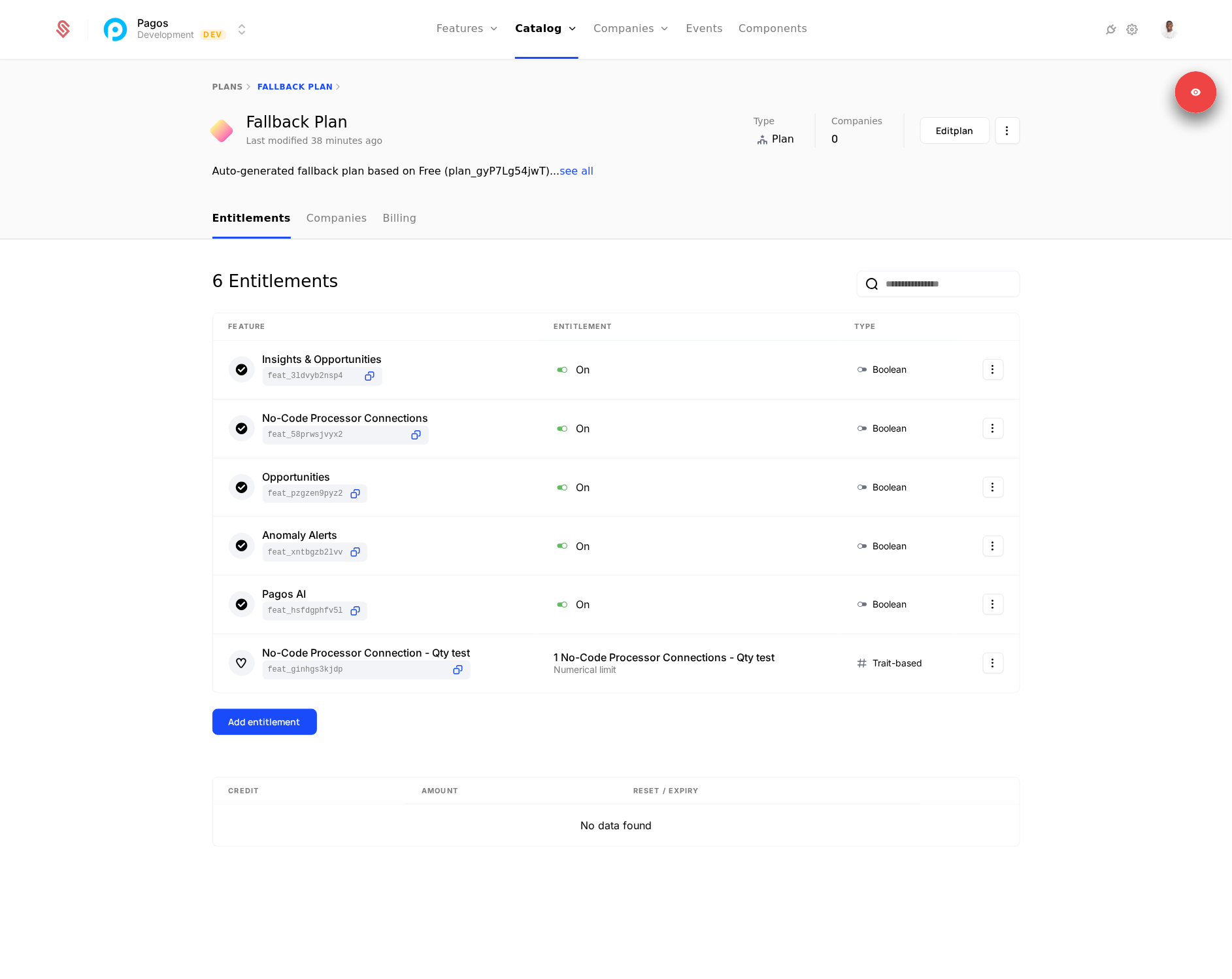
click at [275, 715] on button "Add entitlement" at bounding box center [264, 721] width 105 height 26
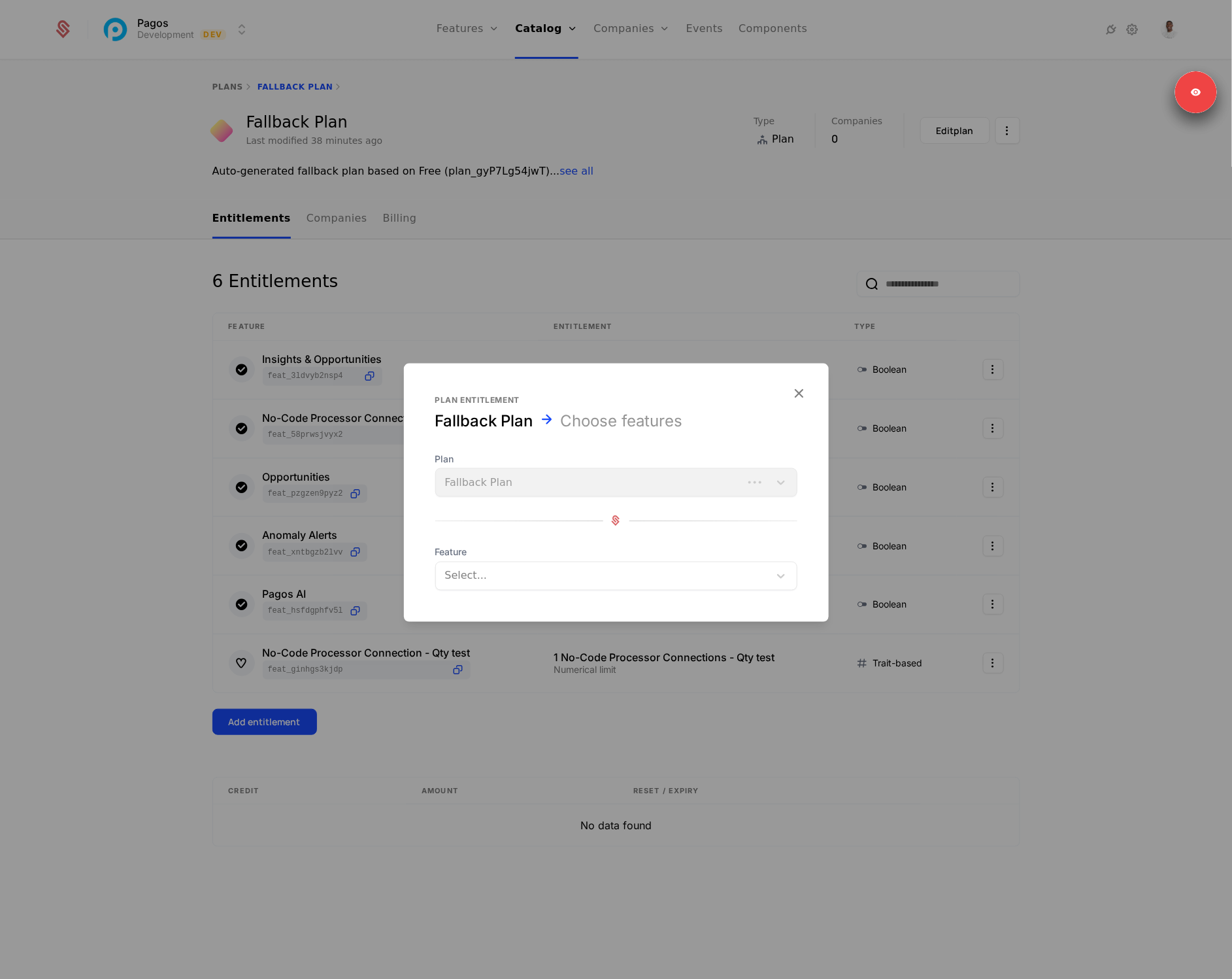
click at [467, 587] on div "Select..." at bounding box center [616, 575] width 362 height 29
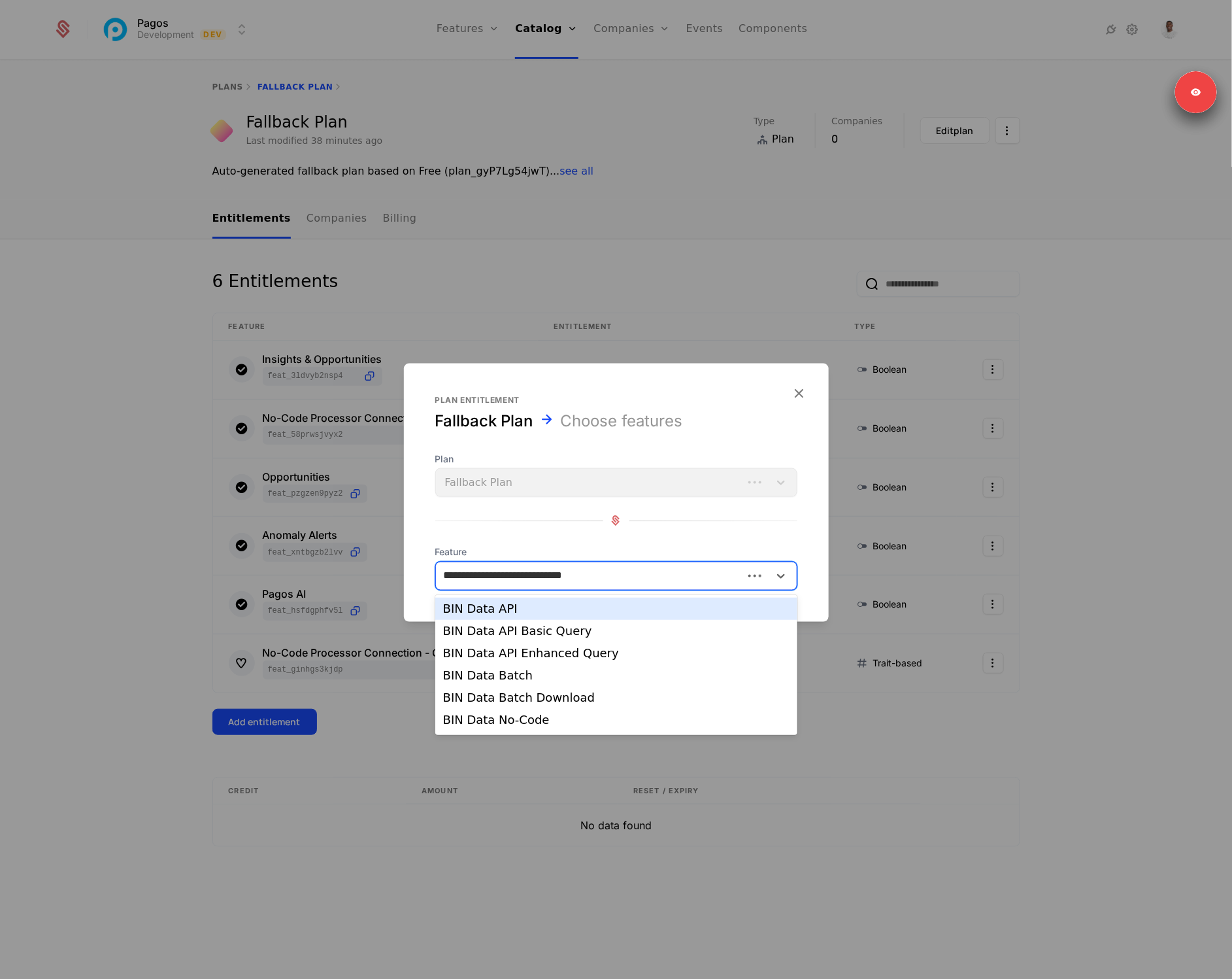
type input "**********"
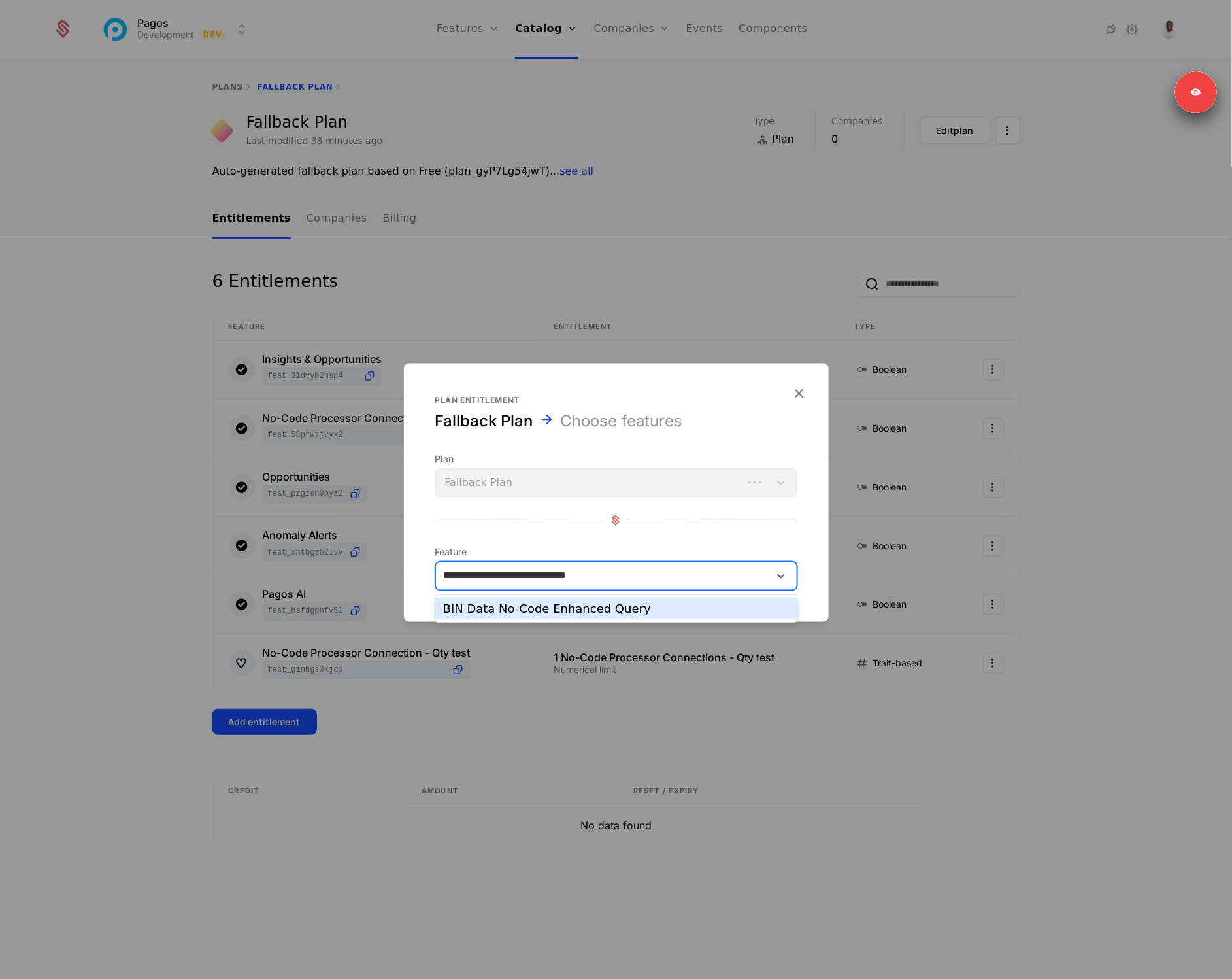
click at [540, 609] on div "BIN Data No-Code Enhanced Query" at bounding box center [616, 609] width 346 height 12
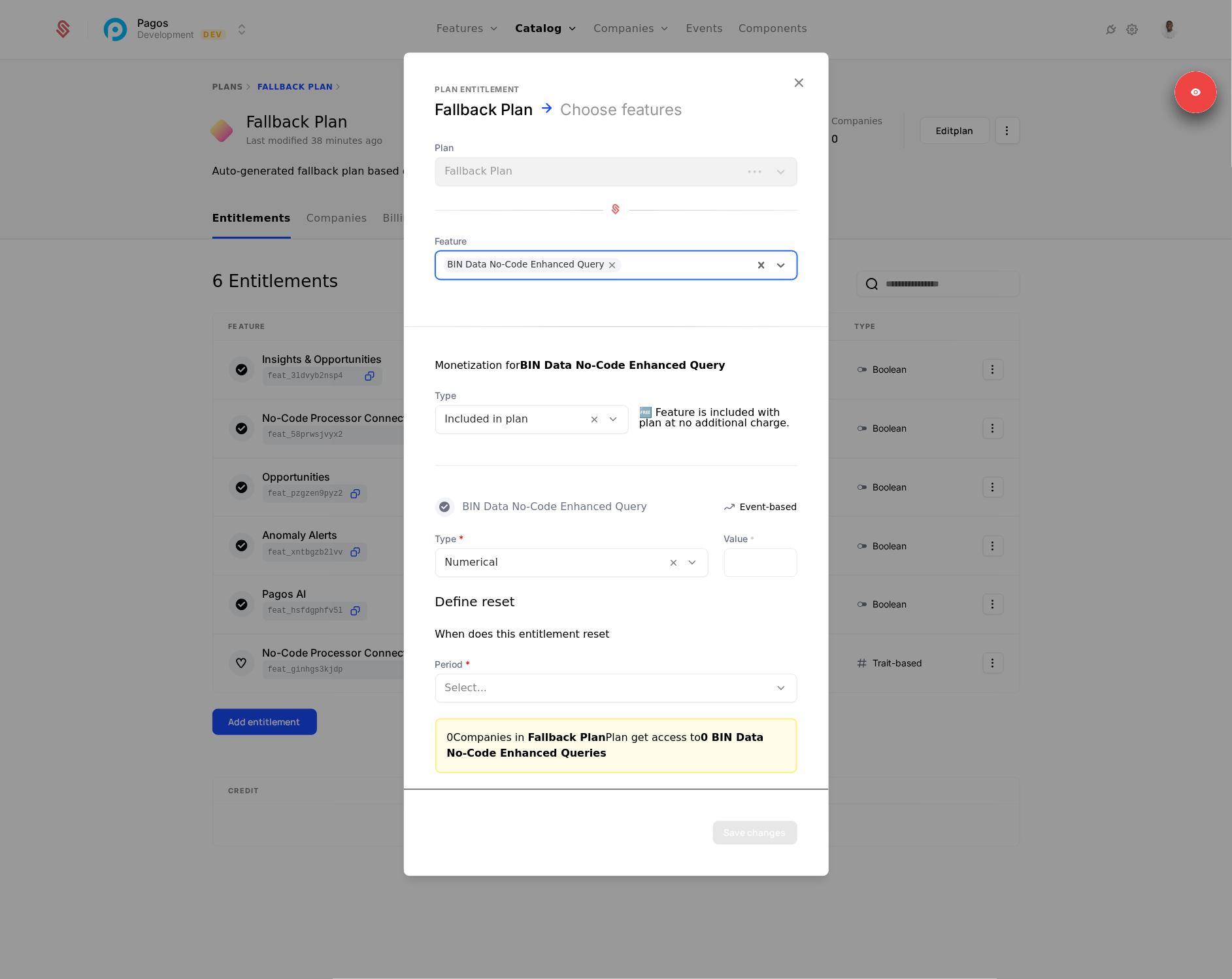
drag, startPoint x: 607, startPoint y: 557, endPoint x: 581, endPoint y: 564, distance: 26.9
click at [606, 557] on div at bounding box center [552, 561] width 213 height 18
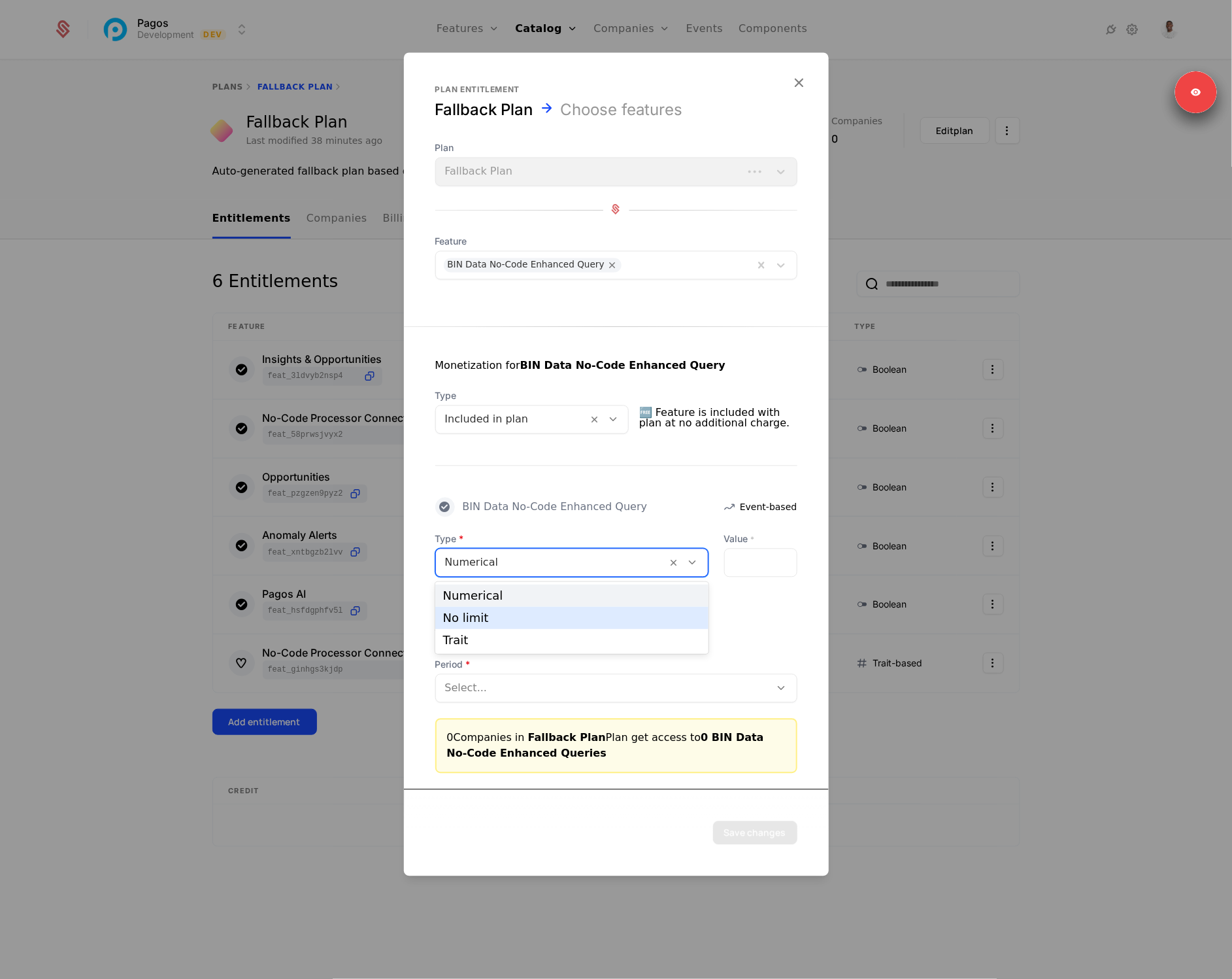
click at [508, 628] on div "No limit" at bounding box center [572, 617] width 273 height 22
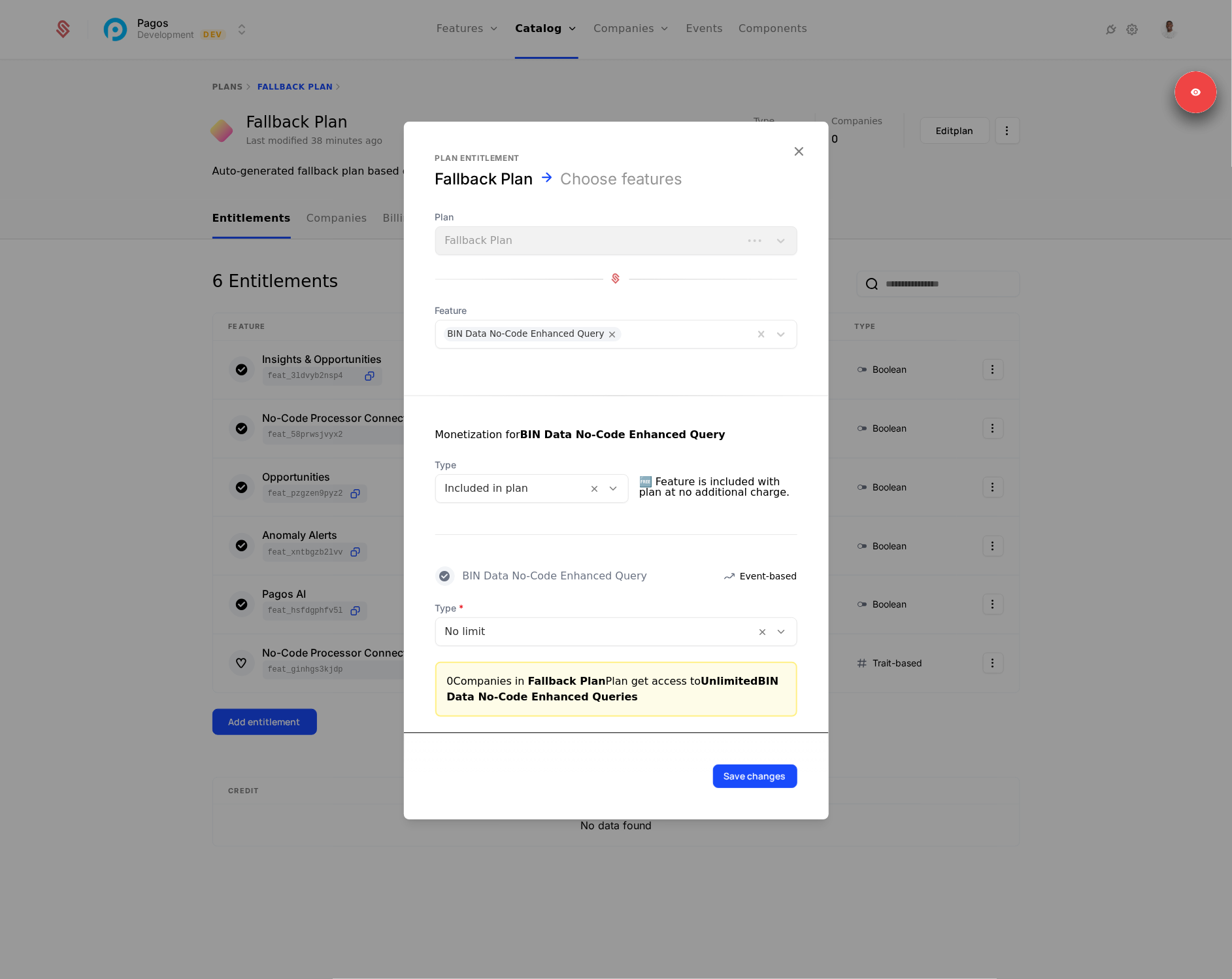
click at [760, 781] on button "Save changes" at bounding box center [755, 776] width 84 height 24
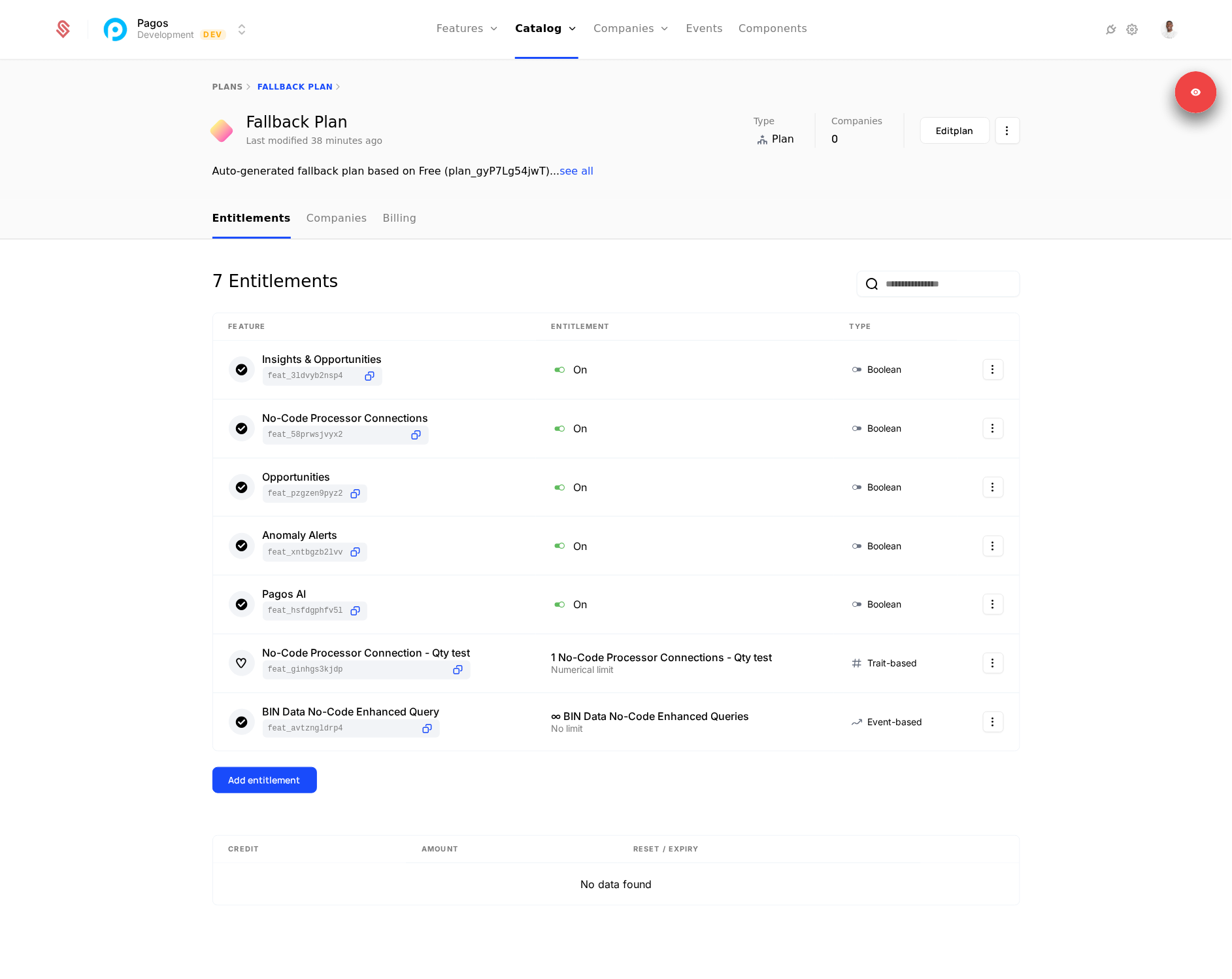
click at [255, 776] on div "Add entitlement" at bounding box center [264, 780] width 72 height 13
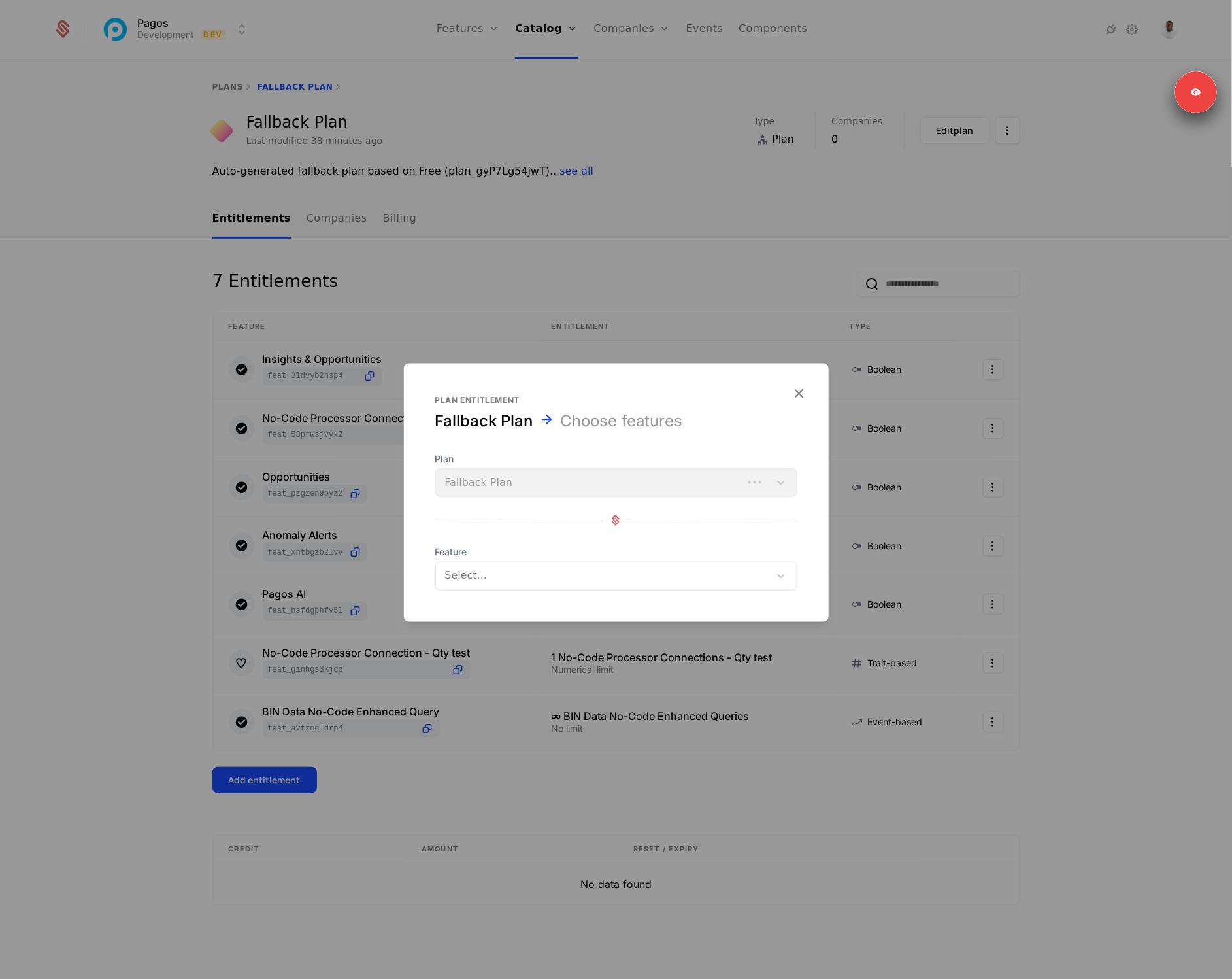
click at [513, 585] on div "Select..." at bounding box center [616, 575] width 362 height 29
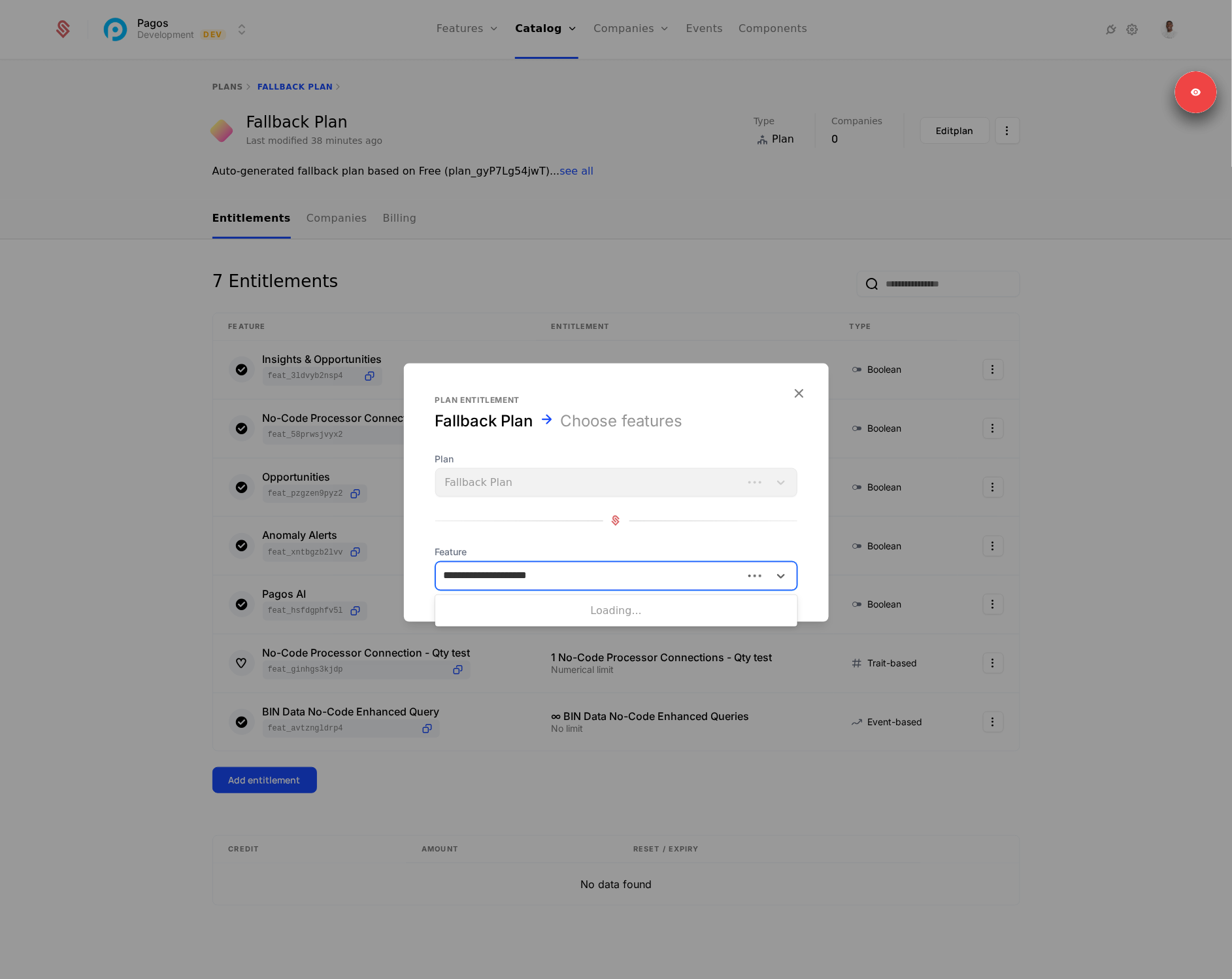
type input "**********"
click at [573, 608] on div "BIN Data No-Code Basic Query" at bounding box center [616, 609] width 346 height 12
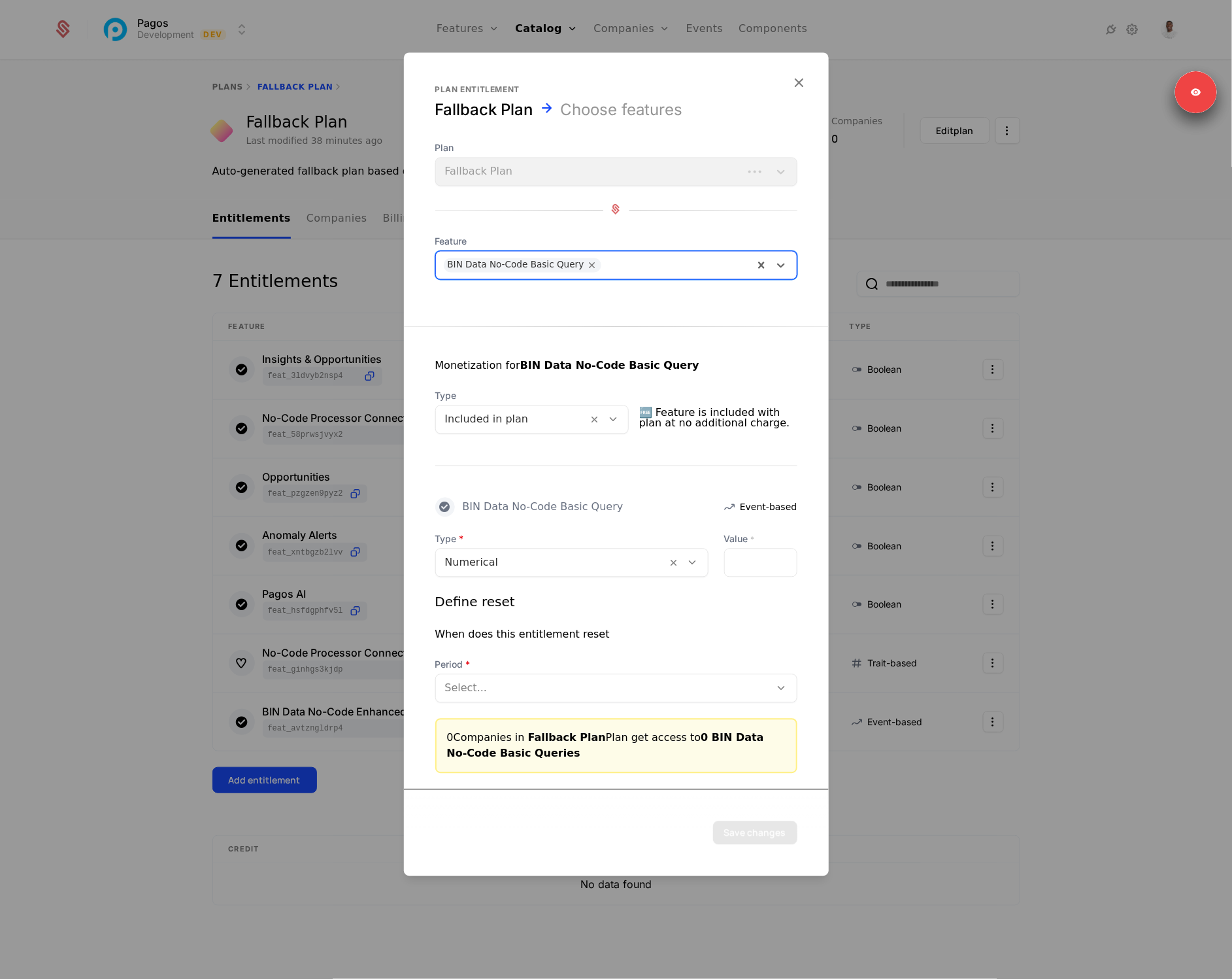
drag, startPoint x: 577, startPoint y: 561, endPoint x: 557, endPoint y: 571, distance: 22.4
click at [577, 561] on div at bounding box center [552, 561] width 213 height 18
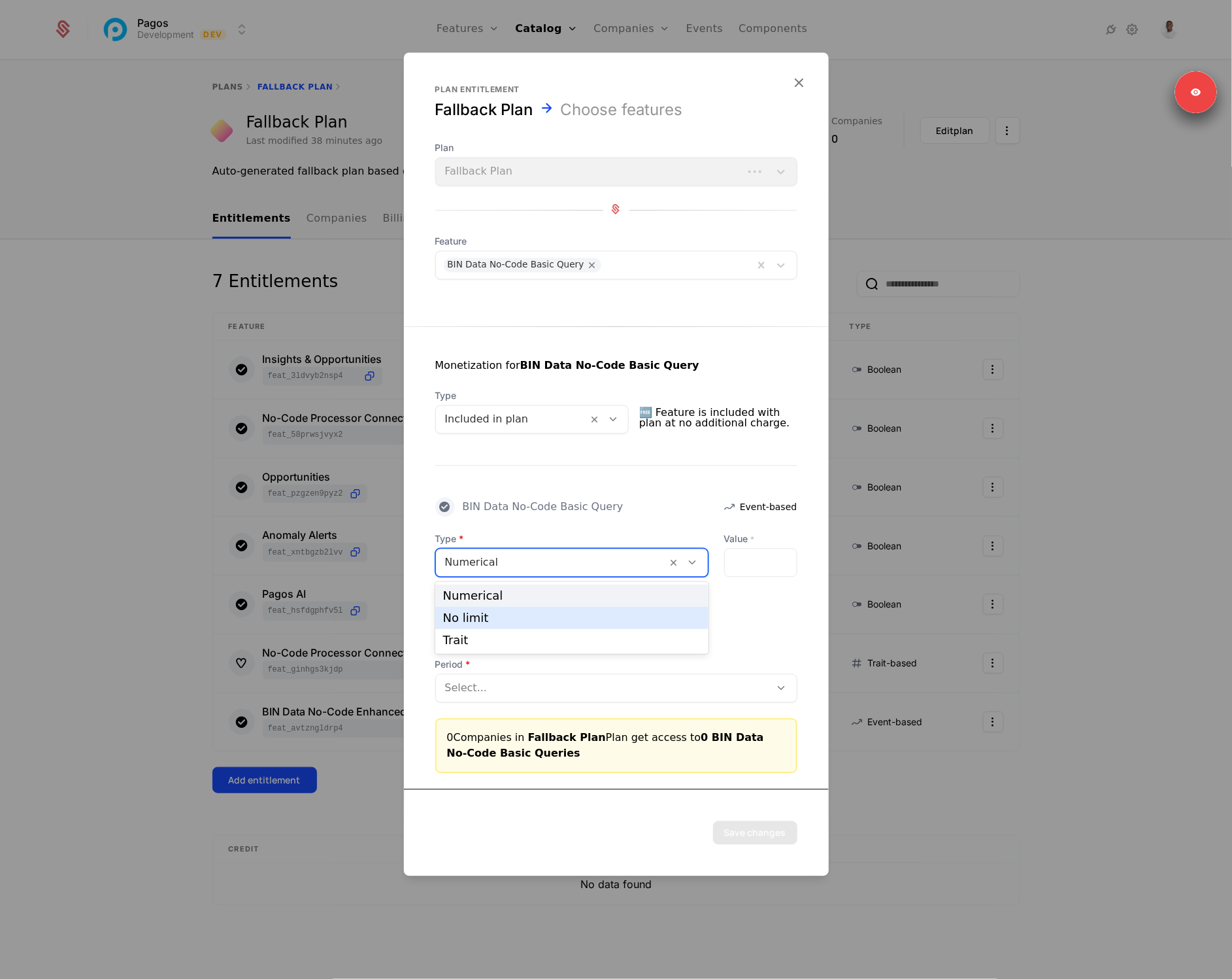
click at [483, 612] on div "No limit" at bounding box center [572, 618] width 257 height 12
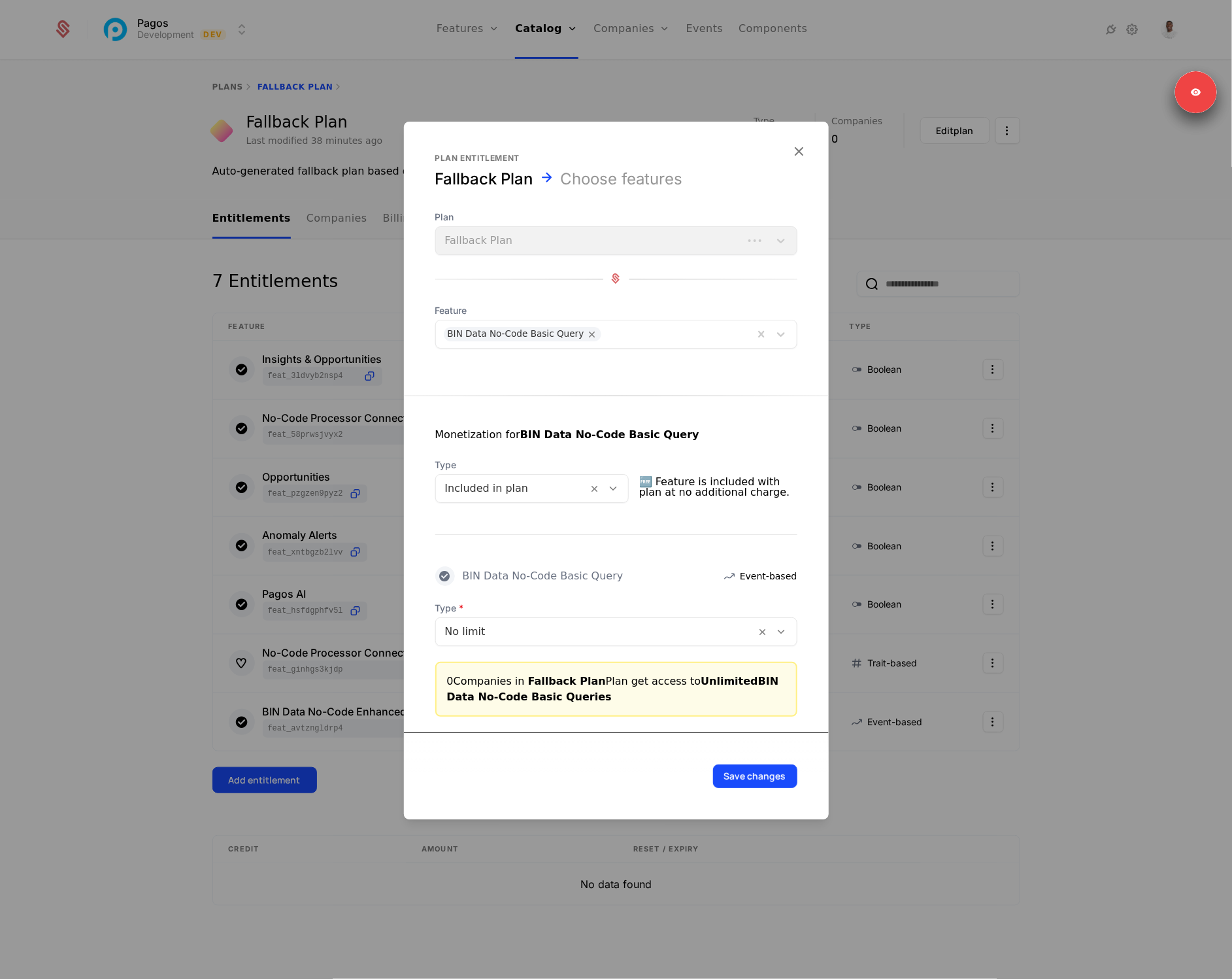
click at [775, 778] on button "Save changes" at bounding box center [755, 776] width 84 height 24
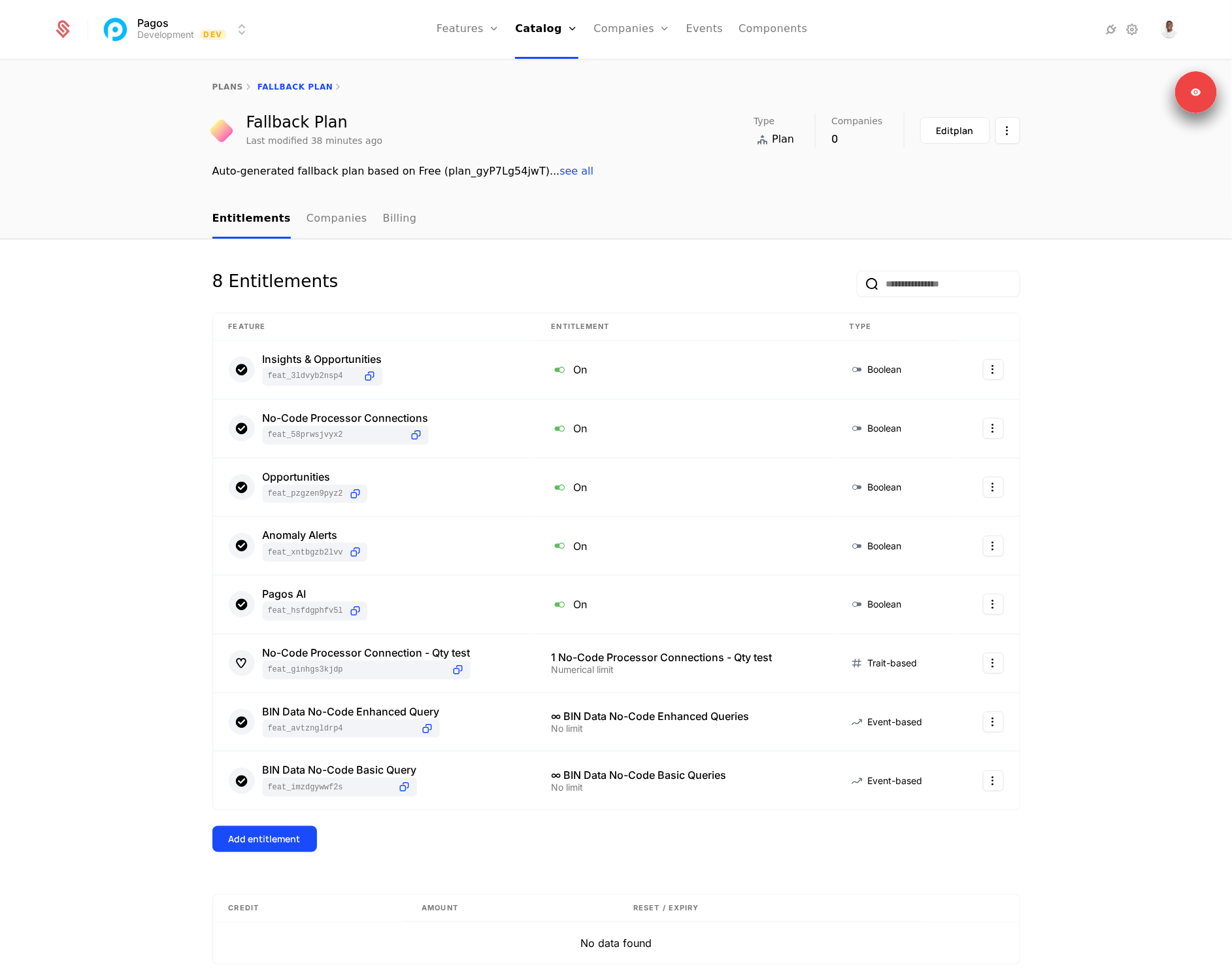
click at [266, 843] on div "Add entitlement" at bounding box center [264, 839] width 72 height 13
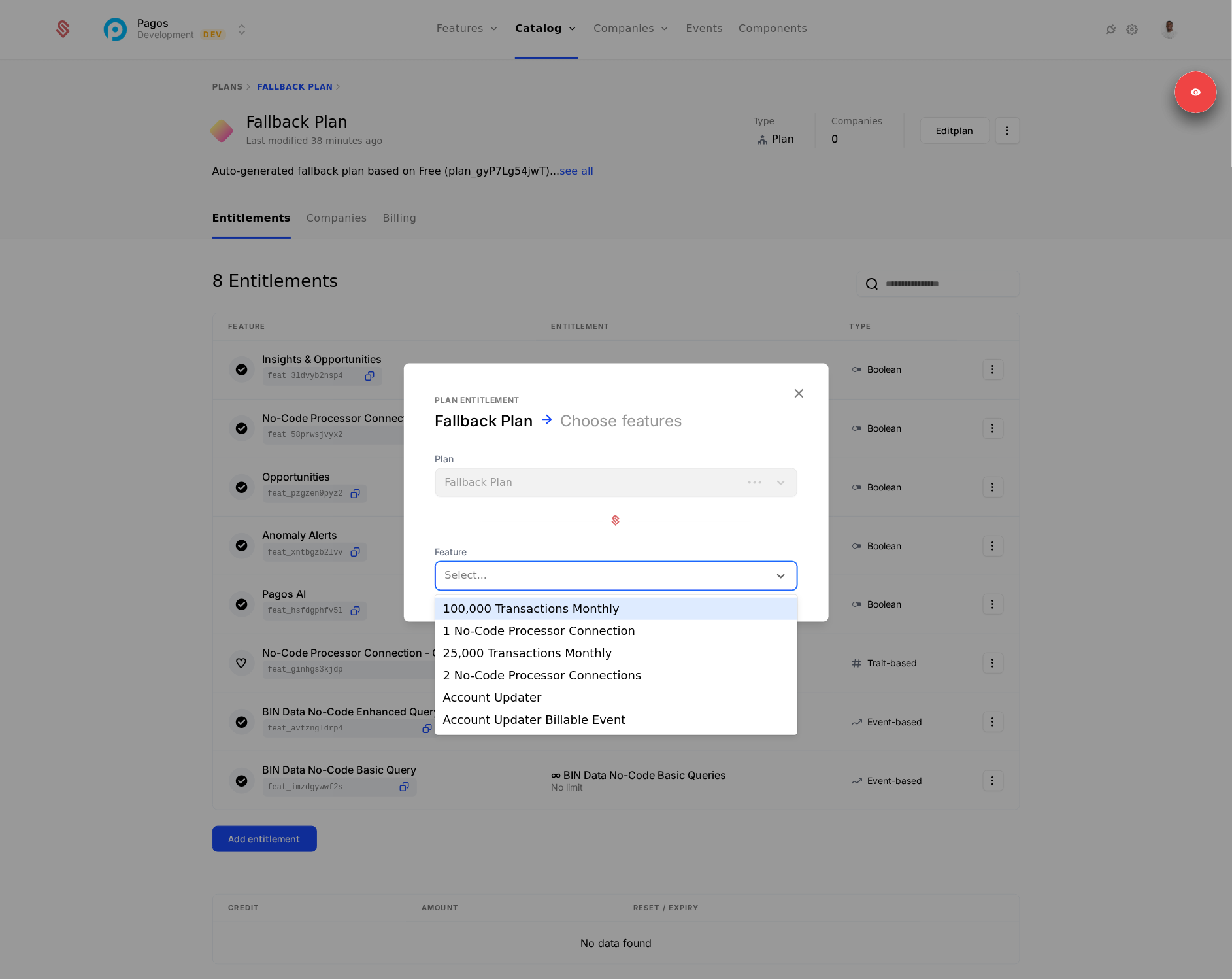
click at [497, 579] on div at bounding box center [602, 575] width 318 height 18
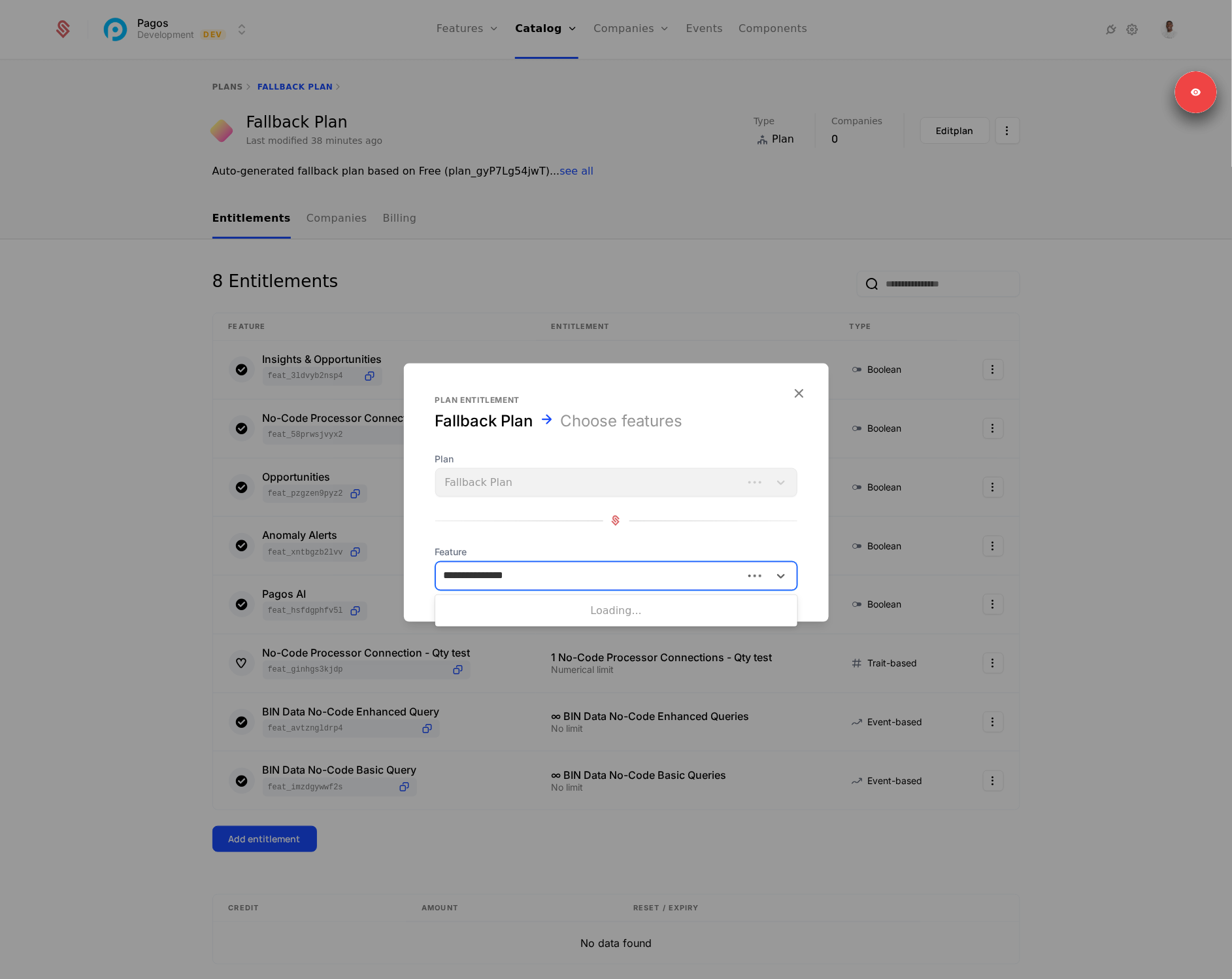
type input "**********"
click at [505, 613] on div "BIN Data No-Code" at bounding box center [616, 609] width 346 height 12
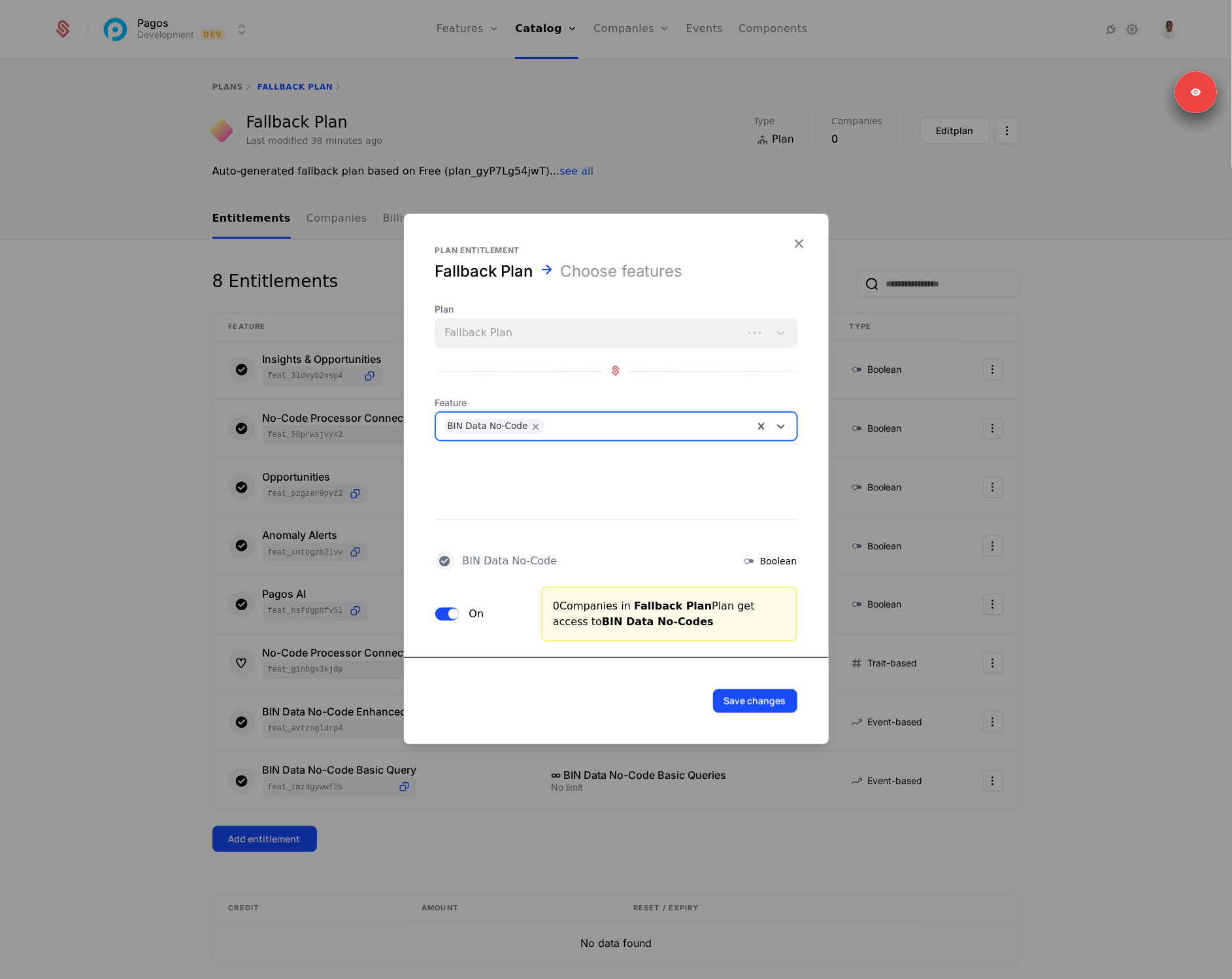
click at [746, 692] on button "Save changes" at bounding box center [755, 700] width 84 height 24
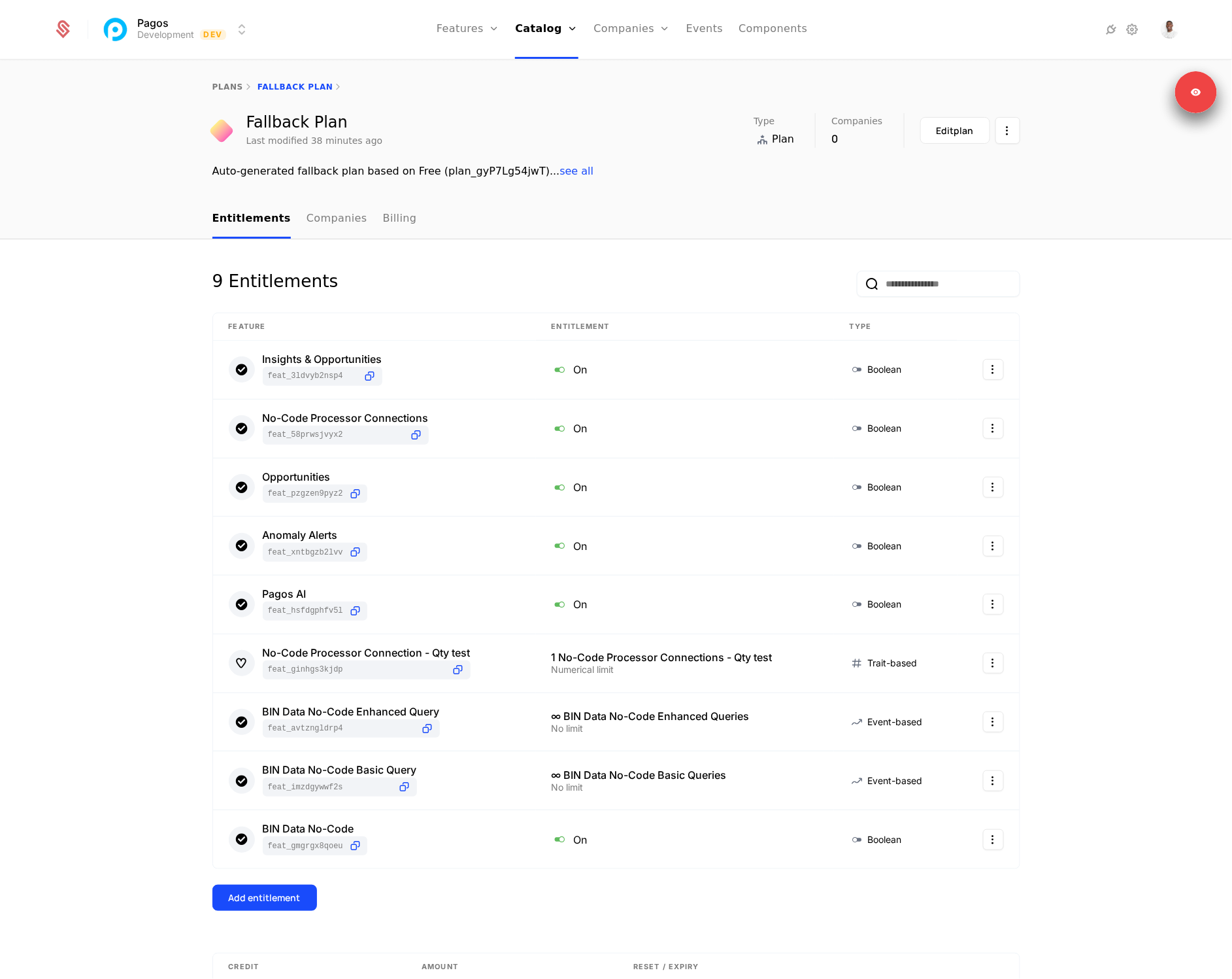
click at [200, 470] on div "9 Entitlements Feature Entitlement Type Insights & Opportunities feat_3LDVYB2nS…" at bounding box center [616, 667] width 849 height 794
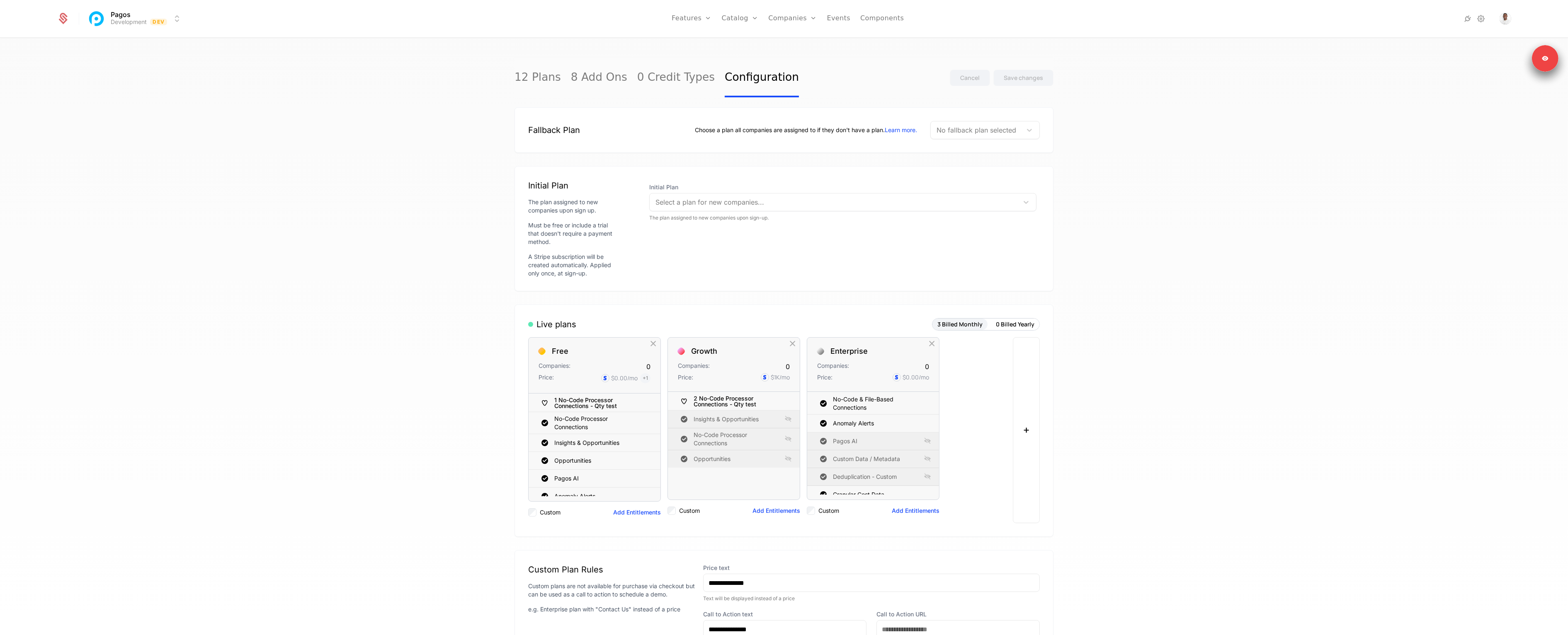
click at [954, 134] on div at bounding box center [976, 130] width 80 height 12
click at [967, 179] on div "Fallback Plan" at bounding box center [970, 179] width 49 height 7
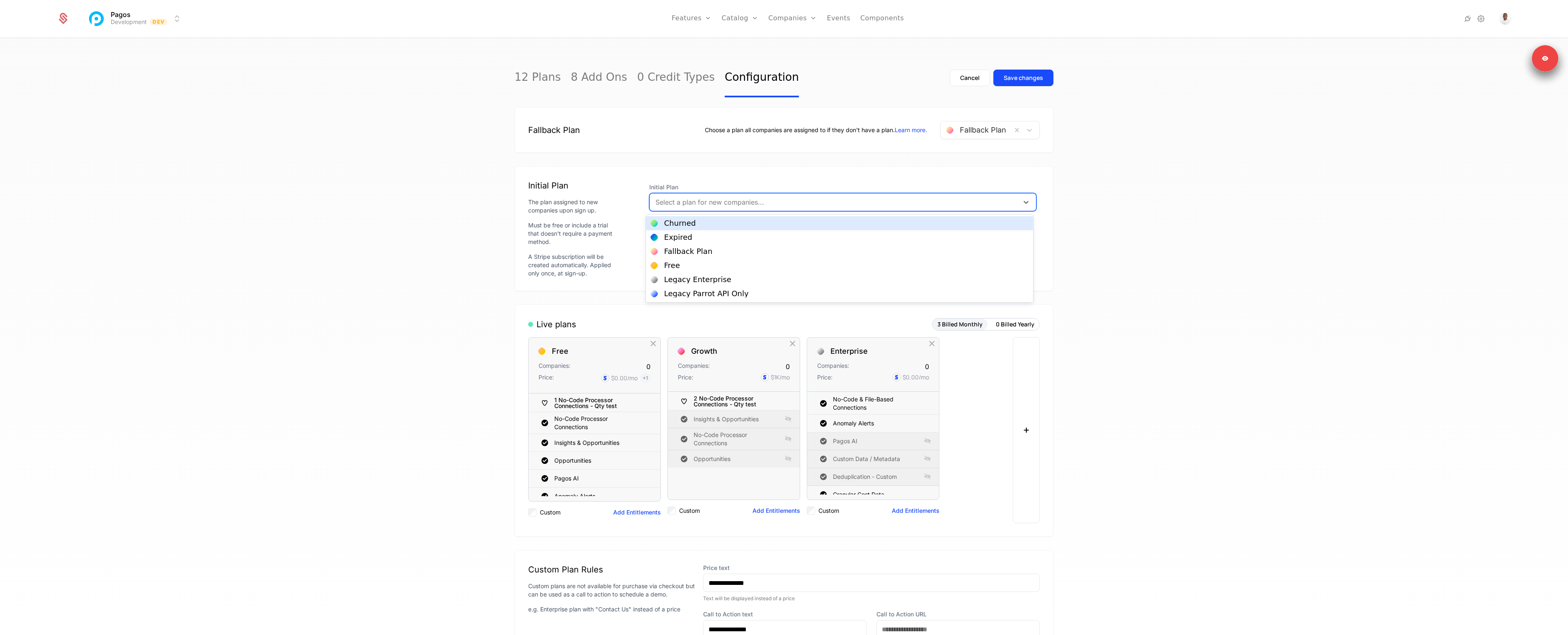
click at [708, 204] on div at bounding box center [834, 202] width 357 height 12
click at [692, 266] on div "Free" at bounding box center [839, 265] width 377 height 7
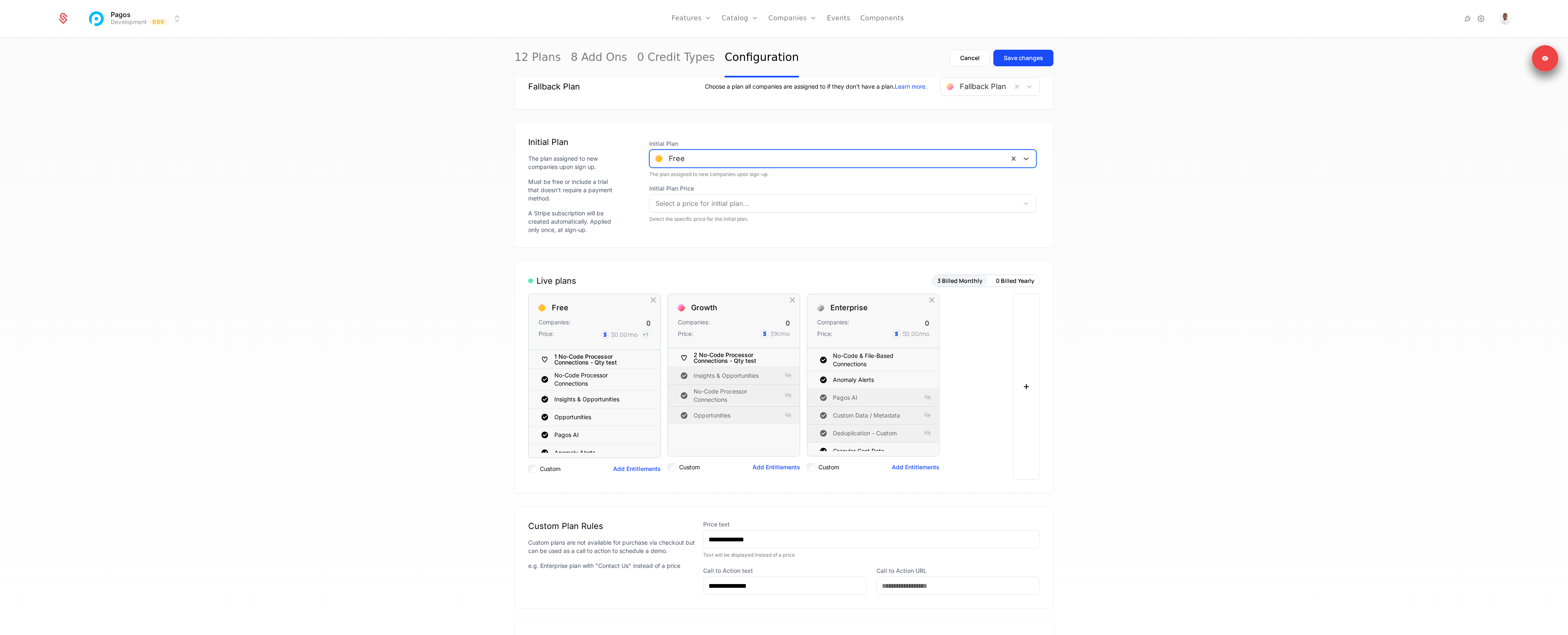
scroll to position [85, 0]
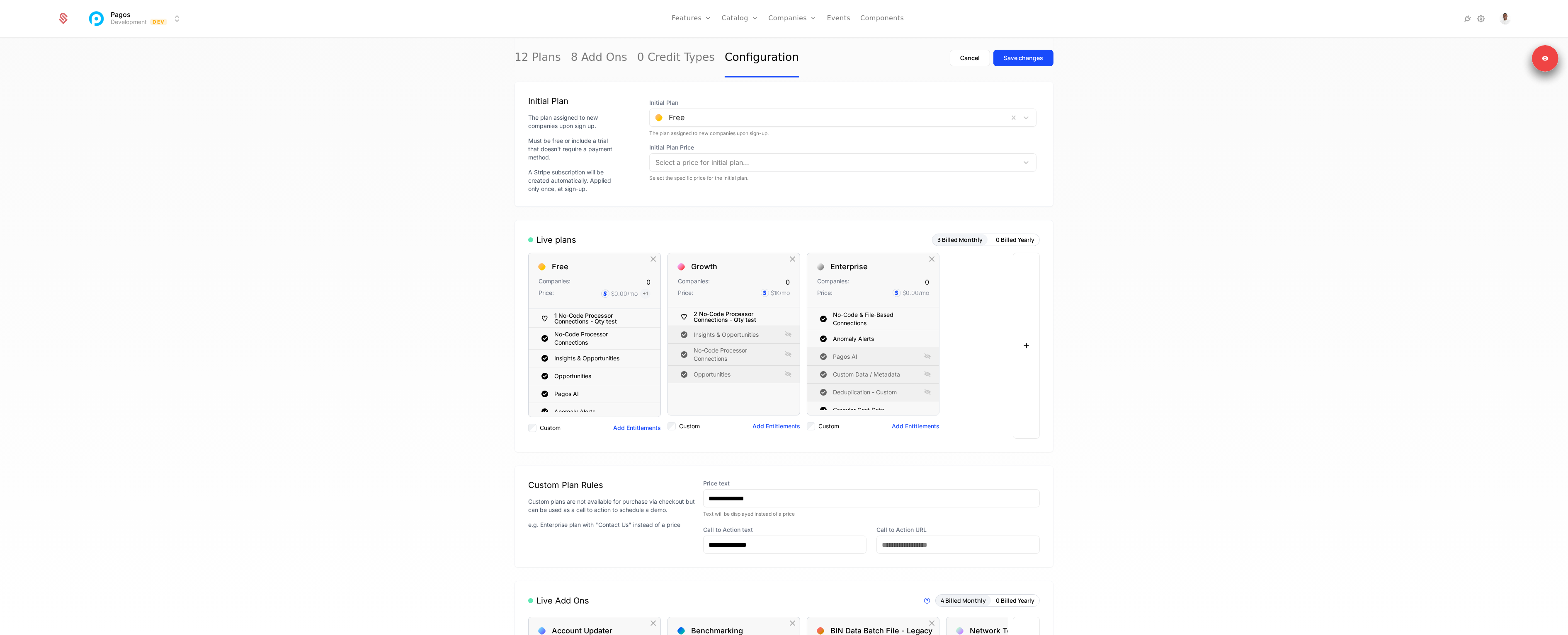
click at [1019, 55] on div "Save changes" at bounding box center [1023, 58] width 40 height 9
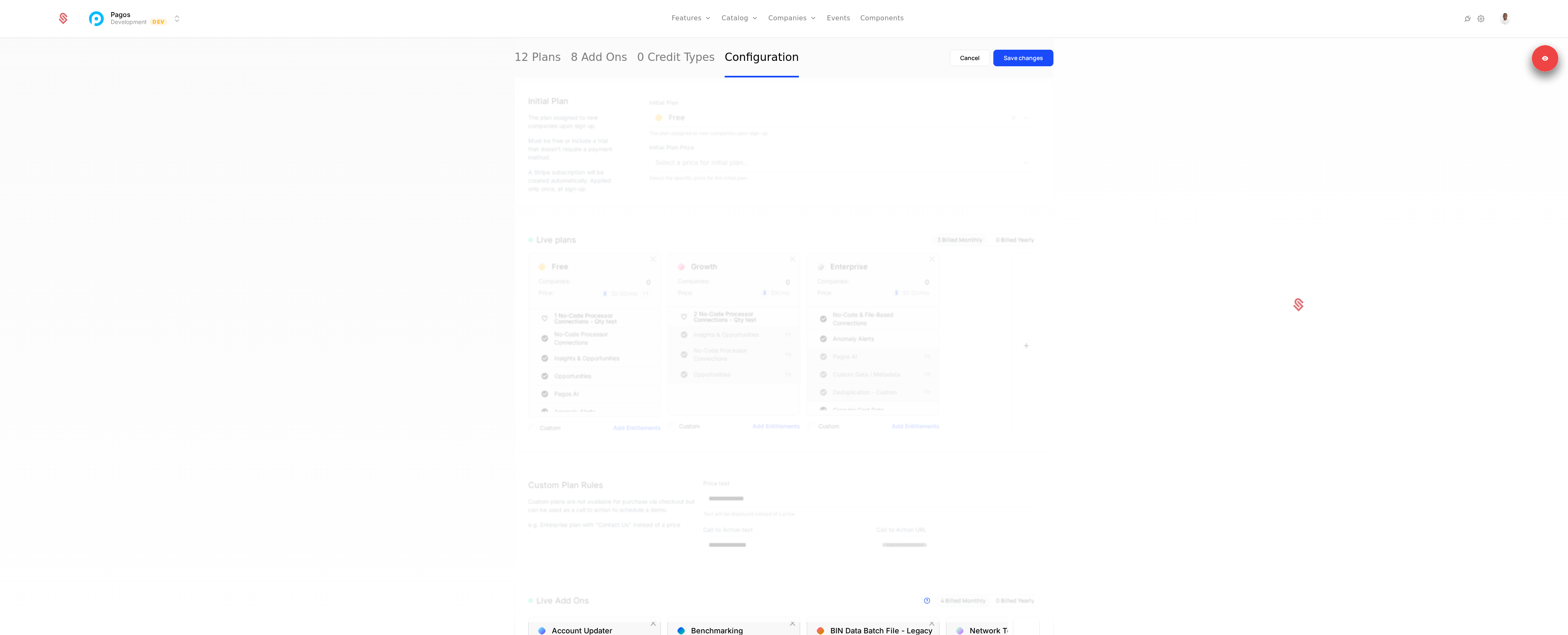
click at [1282, 210] on div at bounding box center [1298, 305] width 1568 height 635
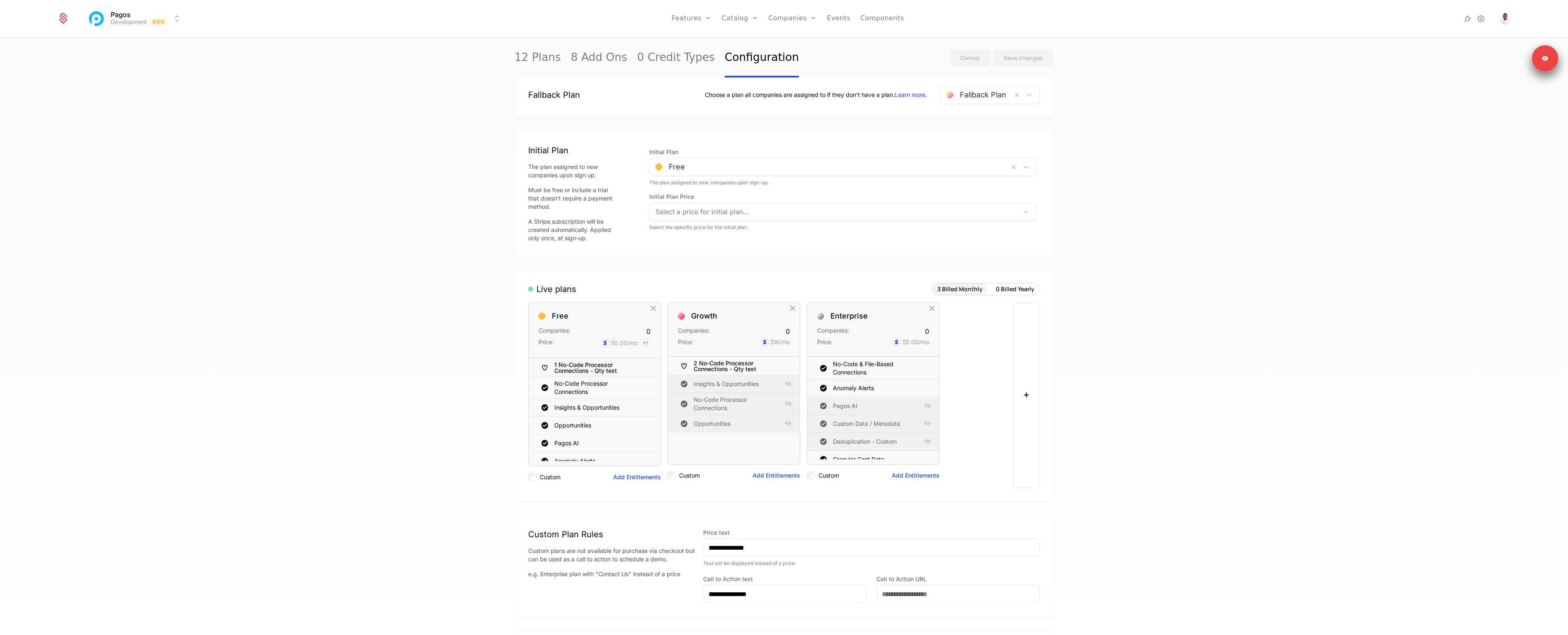
scroll to position [0, 0]
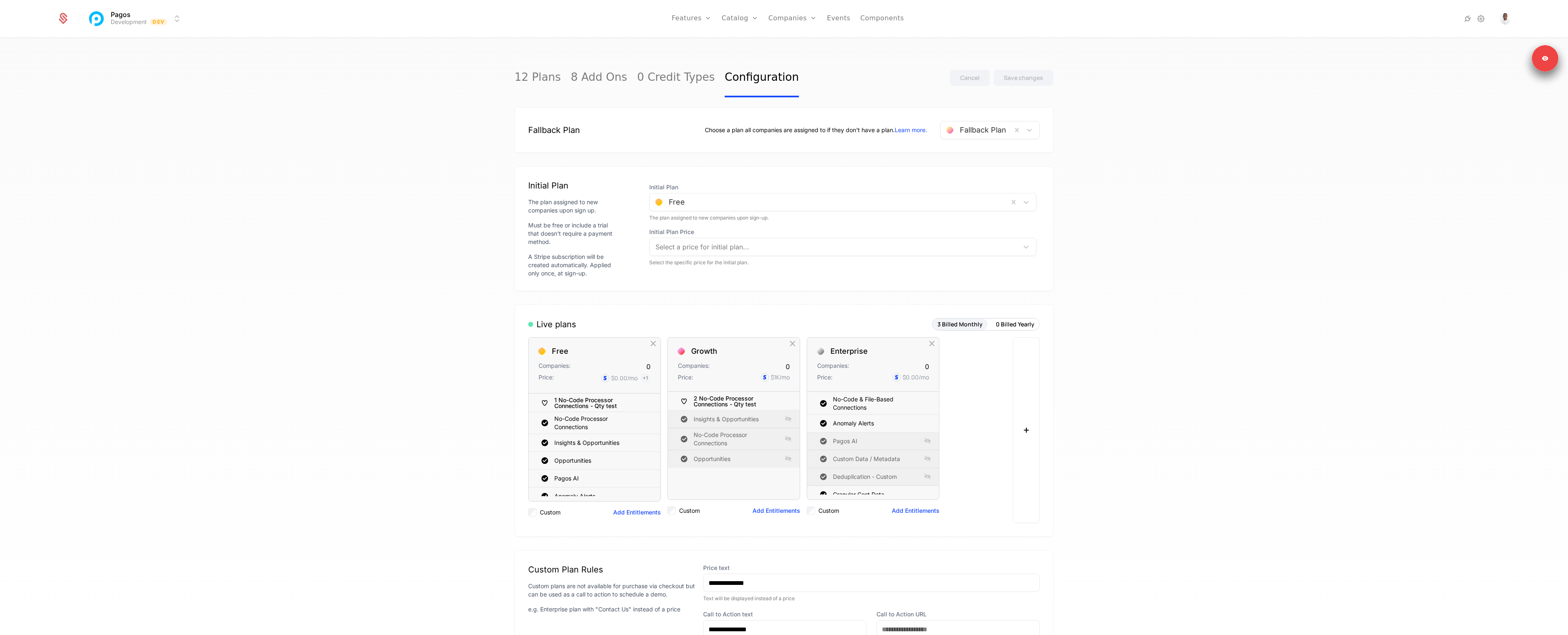
click at [1195, 198] on div "12 Plans 8 Add Ons 0 Credit Types Configuration Cancel Save changes Fallback Pl…" at bounding box center [784, 339] width 1568 height 602
